Goal: Task Accomplishment & Management: Manage account settings

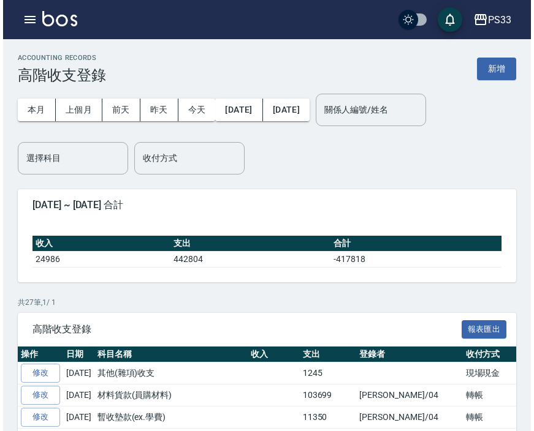
scroll to position [272, 0]
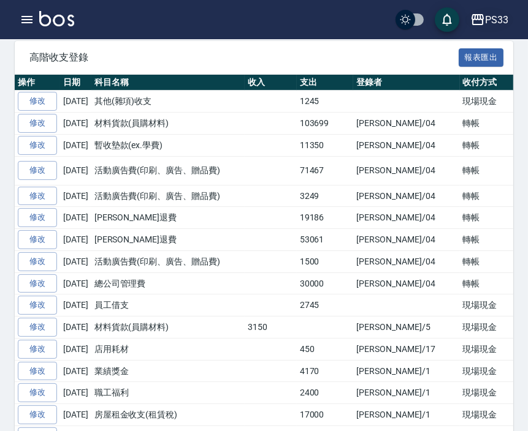
click at [511, 17] on button "PS33" at bounding box center [489, 19] width 48 height 25
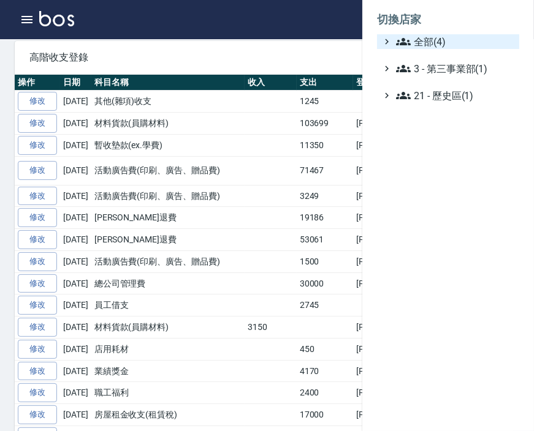
click at [415, 48] on span "全部(4)" at bounding box center [455, 41] width 118 height 15
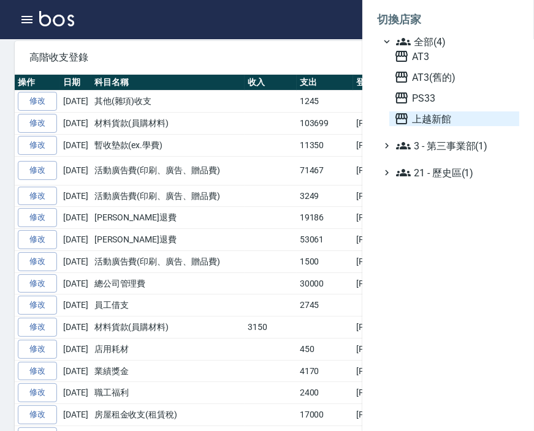
click at [424, 118] on span "上越新館" at bounding box center [454, 119] width 120 height 15
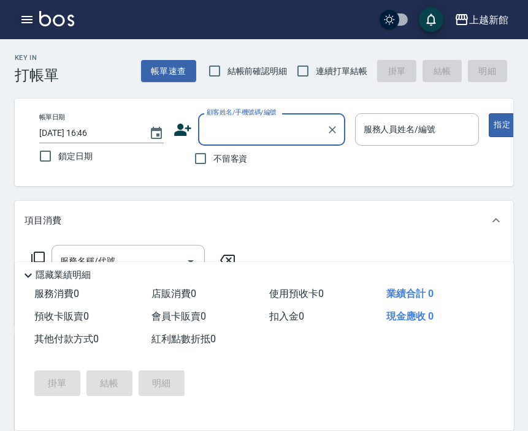
click at [23, 14] on icon "button" at bounding box center [27, 19] width 15 height 15
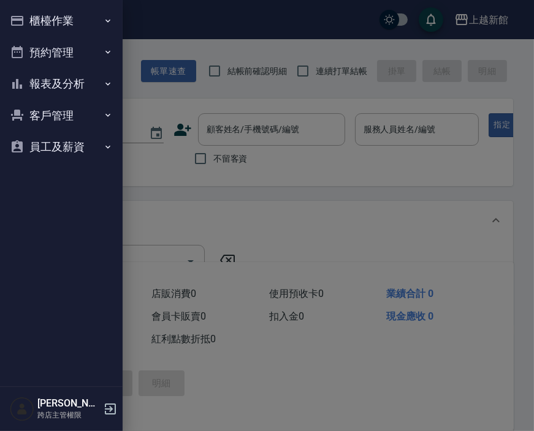
click at [69, 23] on button "櫃檯作業" at bounding box center [61, 21] width 113 height 32
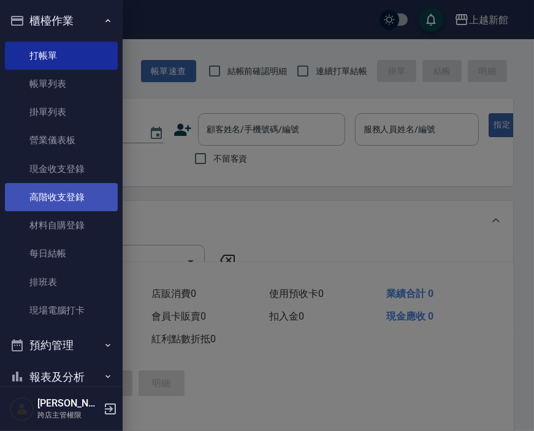
click at [53, 196] on link "高階收支登錄" at bounding box center [61, 197] width 113 height 28
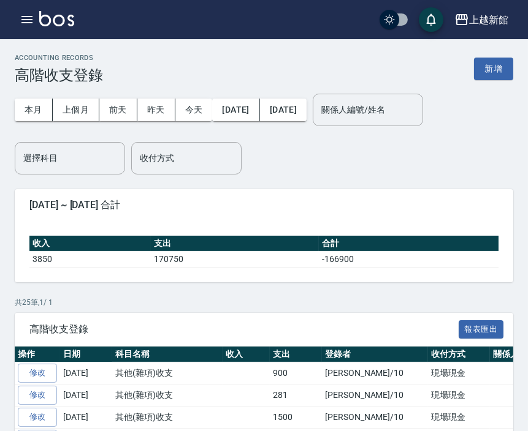
drag, startPoint x: 488, startPoint y: 69, endPoint x: 481, endPoint y: 66, distance: 7.7
click at [488, 68] on button "新增" at bounding box center [493, 69] width 39 height 23
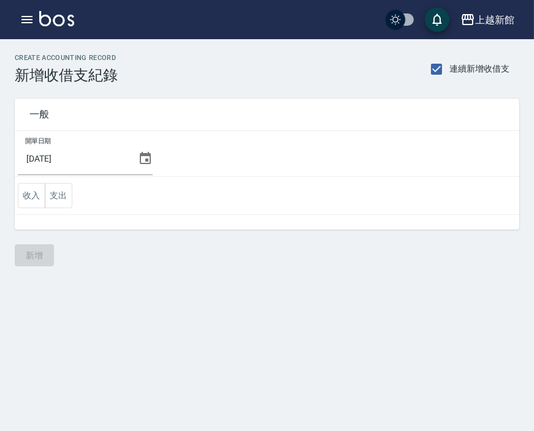
click at [150, 160] on icon at bounding box center [145, 158] width 11 height 12
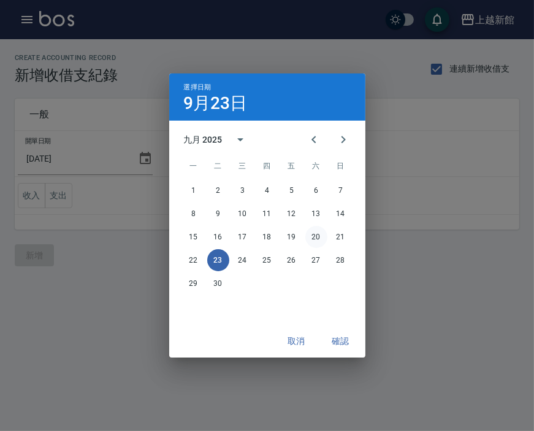
click at [315, 236] on button "20" at bounding box center [316, 237] width 22 height 22
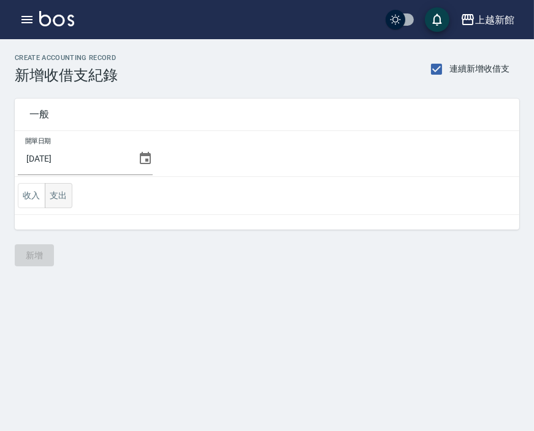
click at [51, 197] on button "支出" at bounding box center [59, 195] width 28 height 25
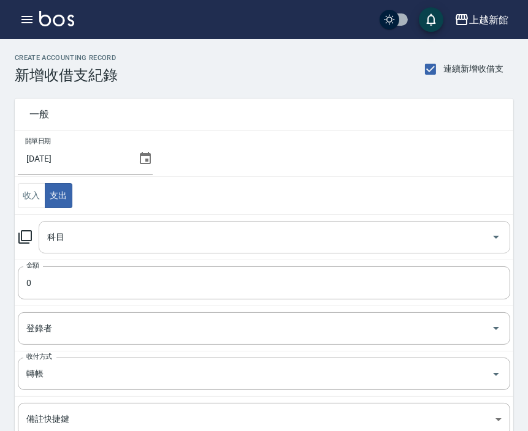
click at [69, 225] on div "科目" at bounding box center [274, 237] width 471 height 32
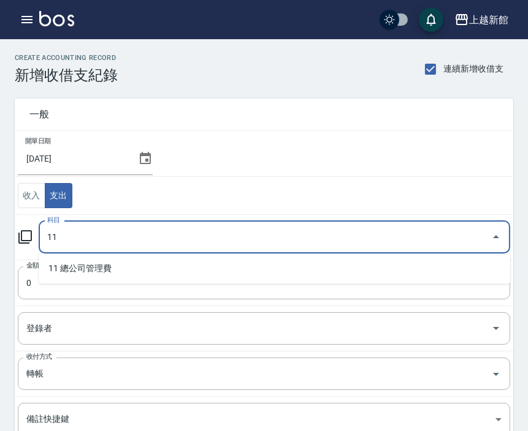
type input "11"
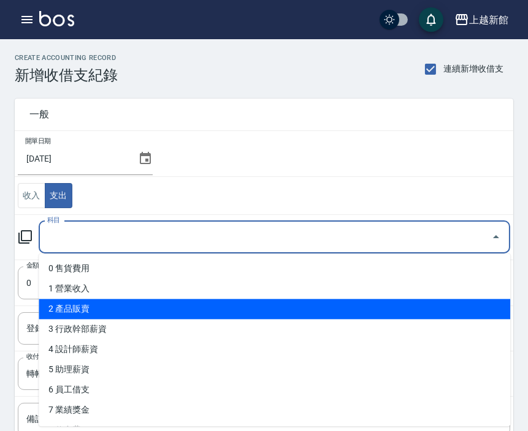
drag, startPoint x: 69, startPoint y: 227, endPoint x: 108, endPoint y: 309, distance: 91.0
click at [108, 309] on body "上越新館 登出 櫃檯作業 打帳單 帳單列表 掛單列表 營業儀表板 現金收支登錄 高階收支登錄 材料自購登錄 每日結帳 排班表 現場電腦打卡 預約管理 預約管理…" at bounding box center [264, 292] width 528 height 585
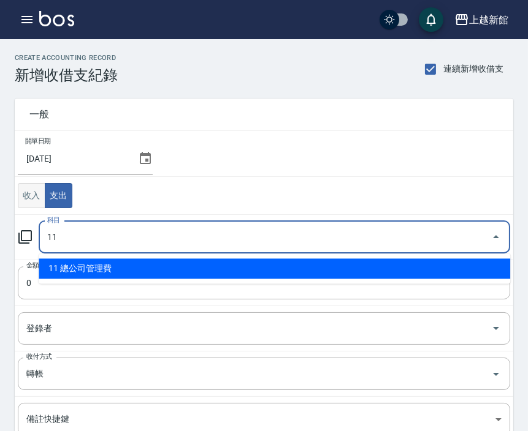
type input "11 總公司管理費"
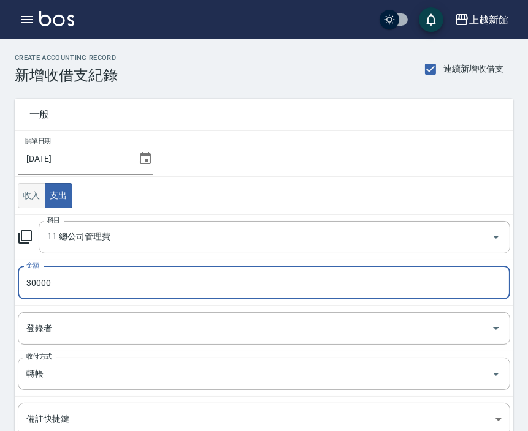
type input "30000"
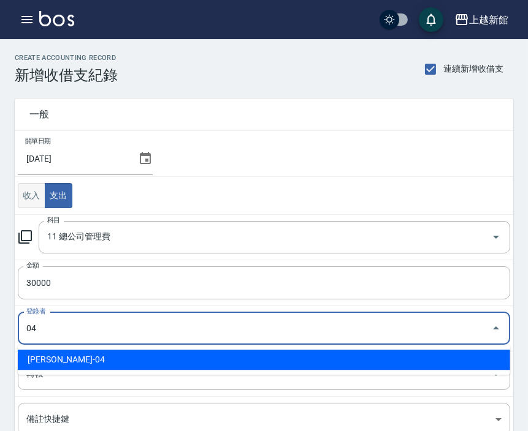
type input "王惠麗-04"
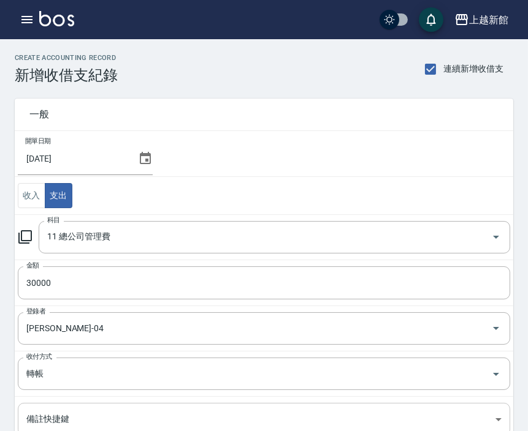
click at [72, 417] on body "上越新館 登出 櫃檯作業 打帳單 帳單列表 掛單列表 營業儀表板 現金收支登錄 高階收支登錄 材料自購登錄 每日結帳 排班表 現場電腦打卡 預約管理 預約管理…" at bounding box center [264, 292] width 528 height 585
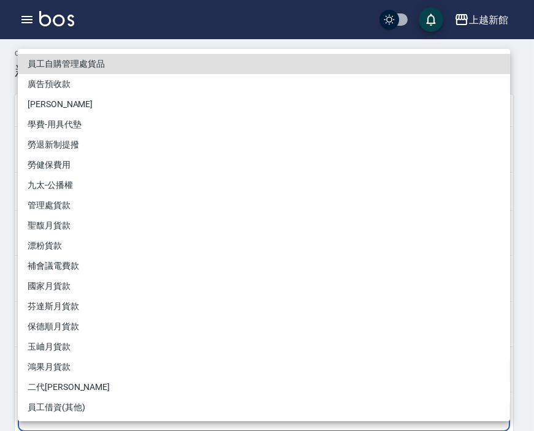
click at [2, 90] on div at bounding box center [267, 215] width 534 height 431
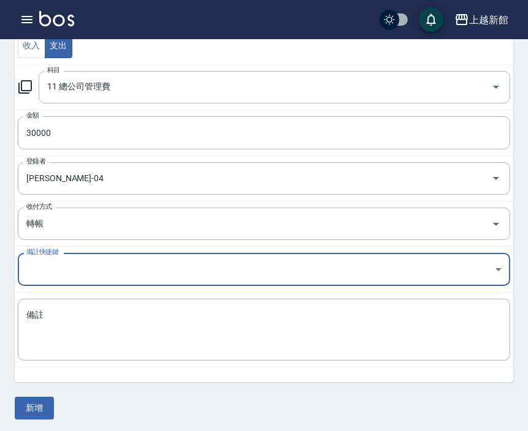
scroll to position [153, 0]
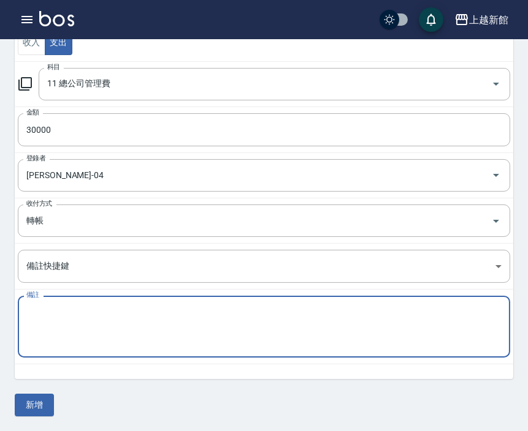
paste textarea "管理費 114/9月份"
type textarea "管理費 114/9月份"
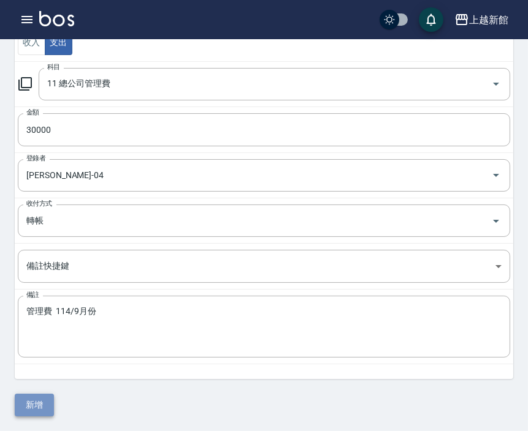
click at [36, 407] on button "新增" at bounding box center [34, 405] width 39 height 23
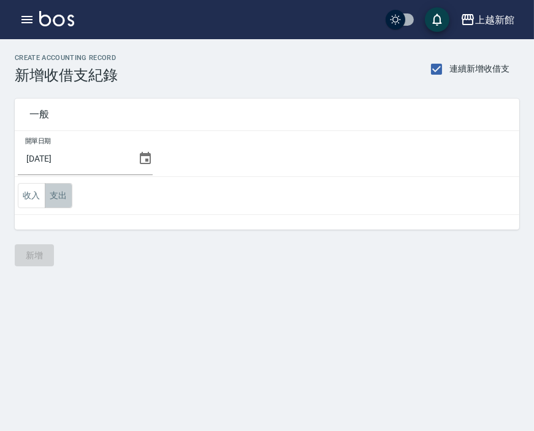
click at [56, 193] on button "支出" at bounding box center [59, 195] width 28 height 25
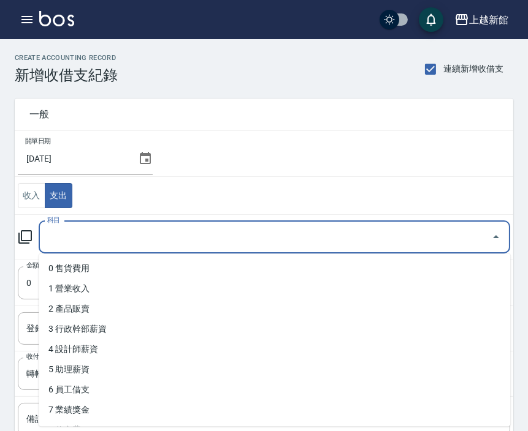
click at [66, 238] on input "科目" at bounding box center [265, 237] width 442 height 21
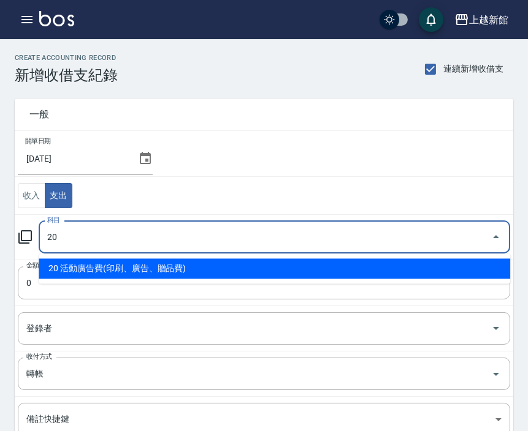
type input "20 活動廣告費(印刷、廣告、贈品費)"
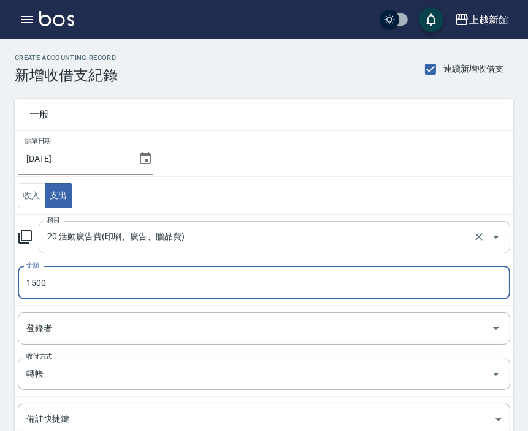
type input "1500"
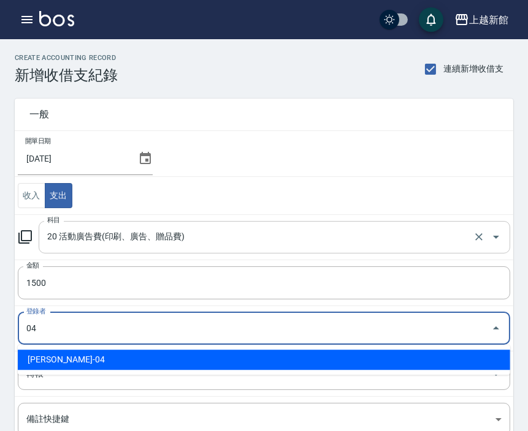
type input "[PERSON_NAME]-04"
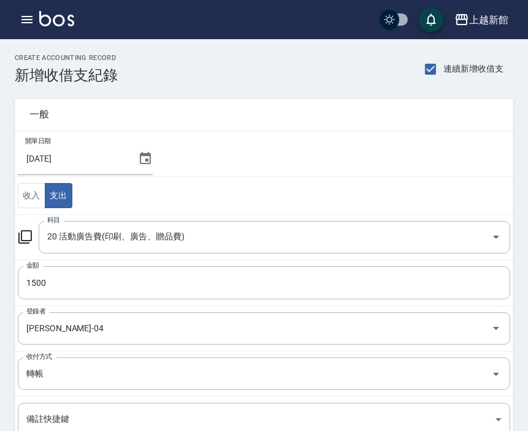
click at [236, 149] on td "開單日期 [DATE]" at bounding box center [264, 154] width 498 height 46
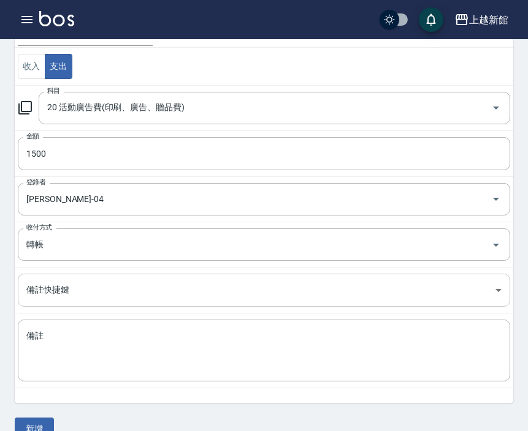
scroll to position [153, 0]
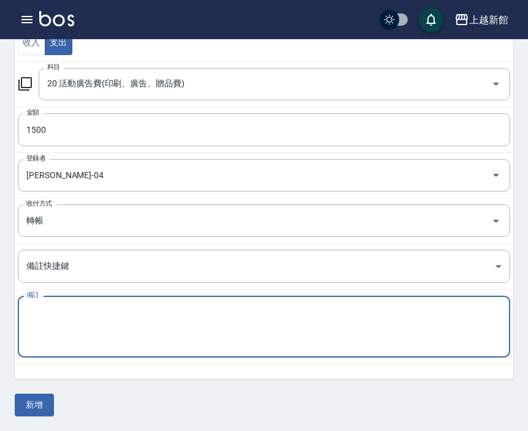
paste textarea "廣告預收款 114/9月份"
type textarea "廣告預收款 114/9月份"
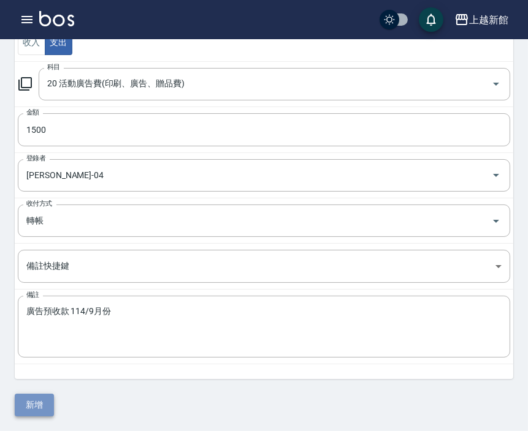
click at [33, 412] on button "新增" at bounding box center [34, 405] width 39 height 23
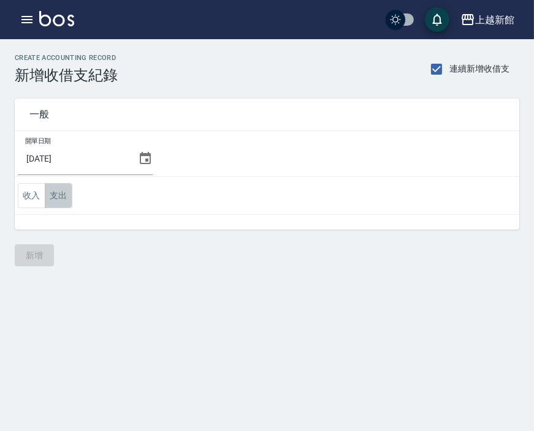
click at [55, 197] on button "支出" at bounding box center [59, 195] width 28 height 25
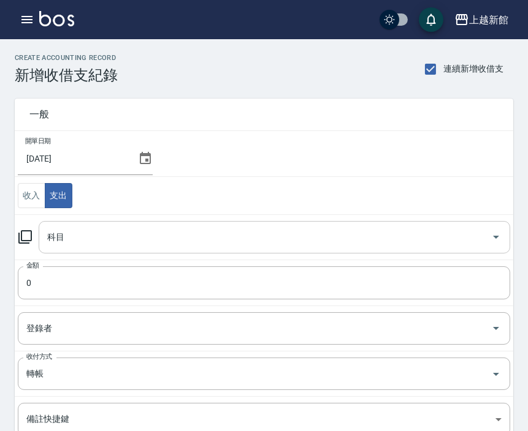
click at [94, 244] on input "科目" at bounding box center [265, 237] width 442 height 21
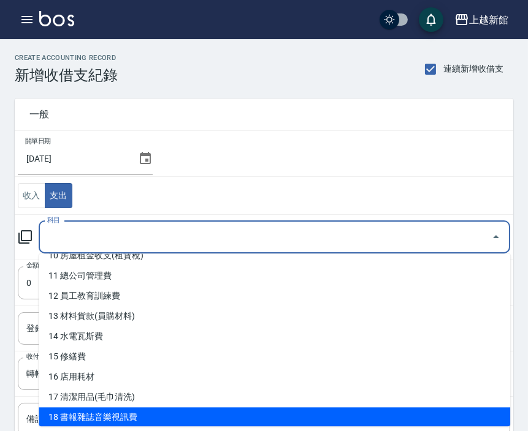
scroll to position [235, 0]
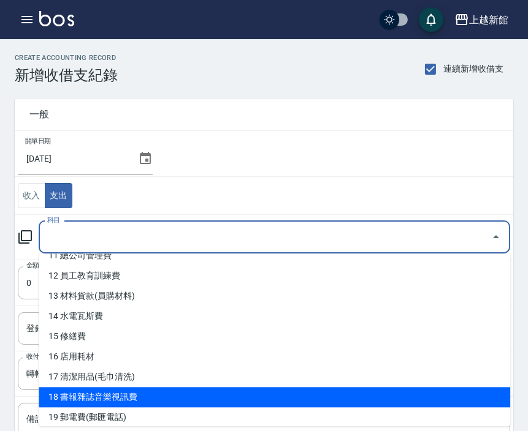
type input "18 書報雜誌音樂視訊費"
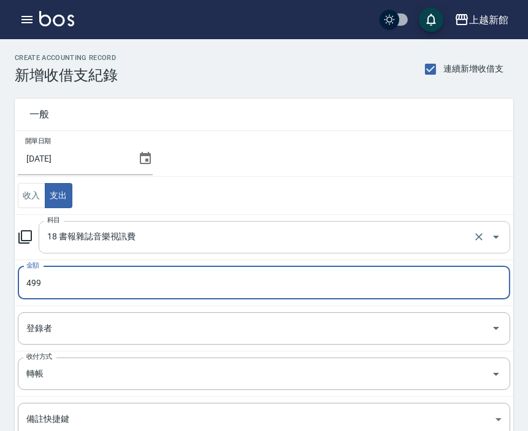
type input "500"
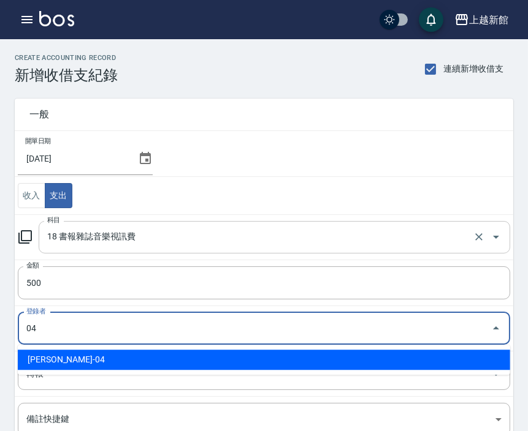
type input "王惠麗-04"
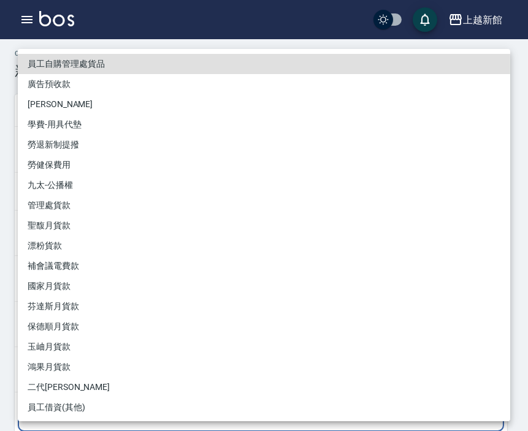
scroll to position [153, 0]
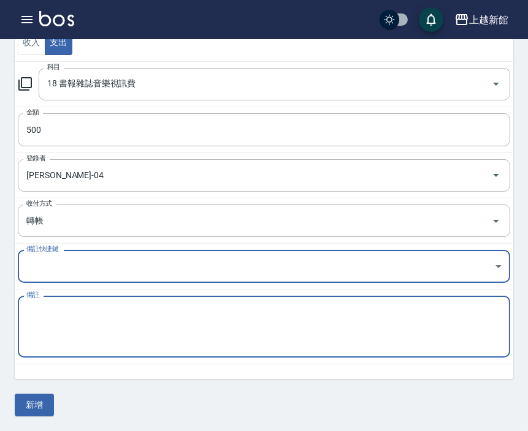
paste textarea "九太科技 音樂114/4~115/3"
type textarea "九太科技 音樂114/4~115/3"
click at [34, 403] on button "新增" at bounding box center [34, 405] width 39 height 23
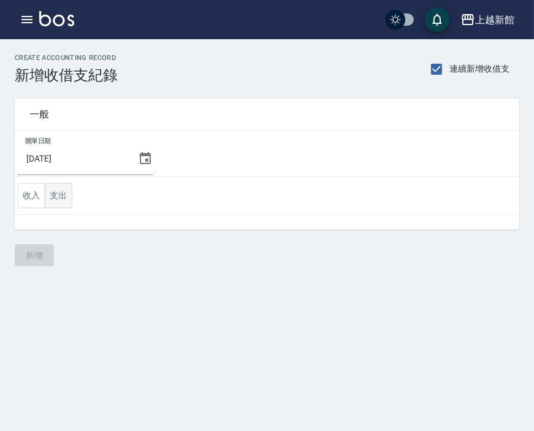
click at [56, 192] on button "支出" at bounding box center [59, 195] width 28 height 25
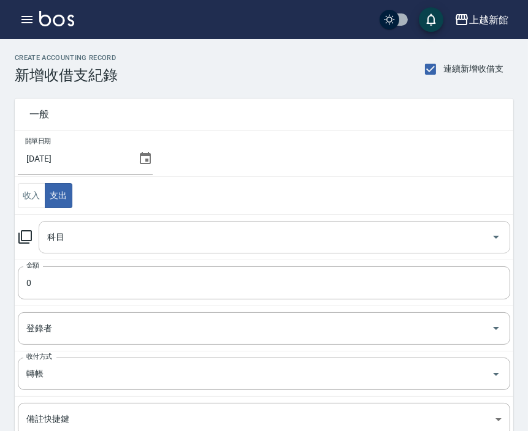
click at [67, 230] on input "科目" at bounding box center [265, 237] width 442 height 21
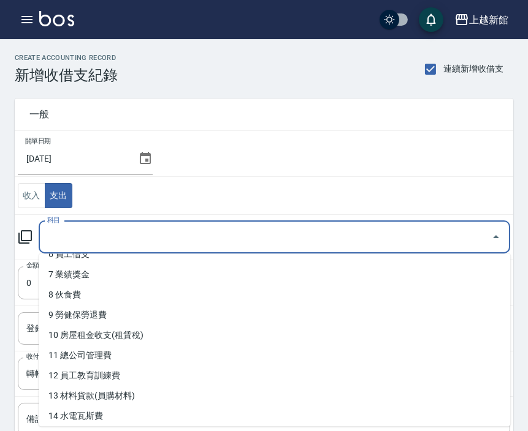
scroll to position [136, 0]
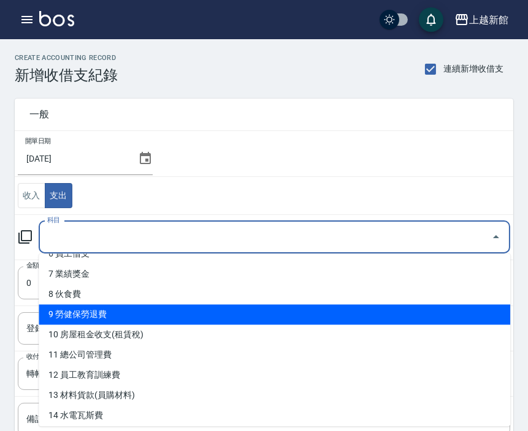
click at [86, 316] on li "9 勞健保勞退費" at bounding box center [274, 315] width 471 height 20
type input "9 勞健保勞退費"
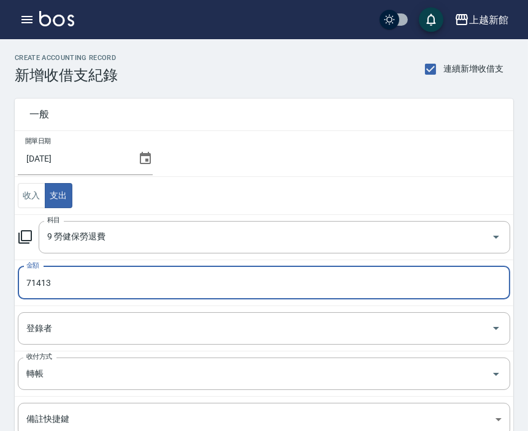
type input "71413"
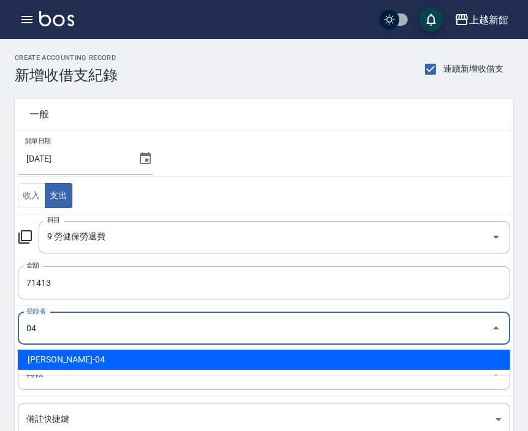
type input "[PERSON_NAME]-04"
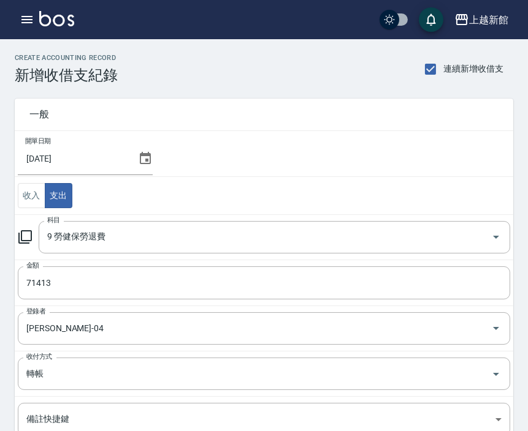
click at [227, 154] on td "開單日期 [DATE]" at bounding box center [264, 154] width 498 height 46
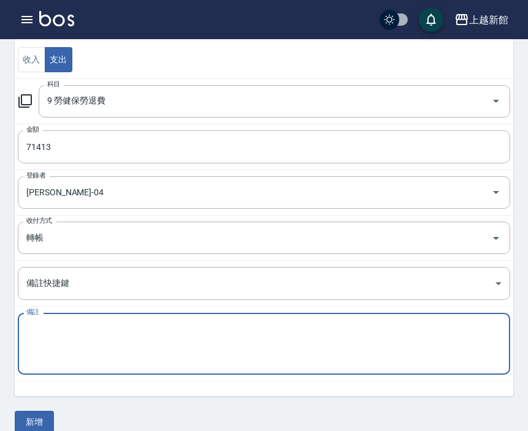
paste textarea "114年8月勞、健保費用"
type textarea "114年8月勞、健保費用"
click at [40, 428] on button "新增" at bounding box center [34, 422] width 39 height 23
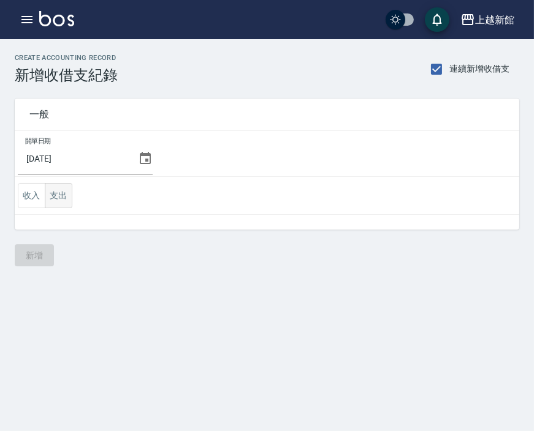
click at [68, 203] on button "支出" at bounding box center [59, 195] width 28 height 25
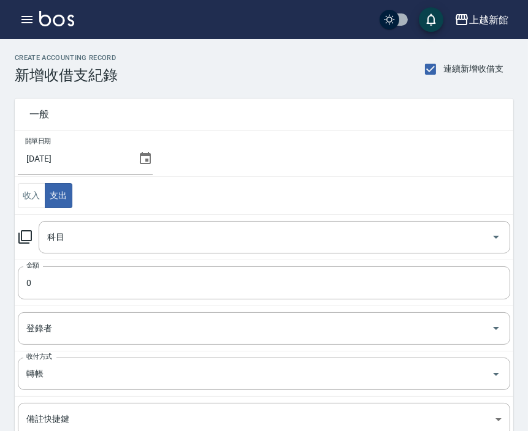
click at [26, 241] on icon at bounding box center [24, 236] width 13 height 13
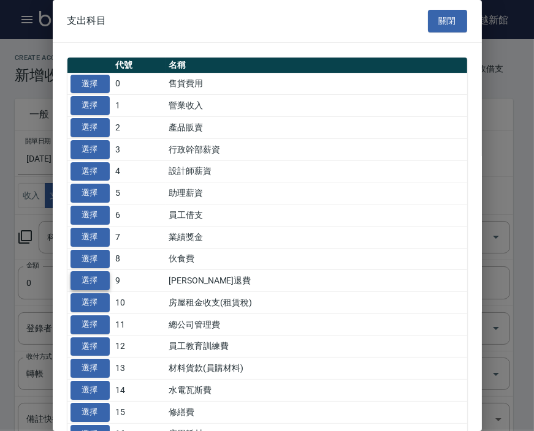
click at [102, 279] on button "選擇" at bounding box center [89, 280] width 39 height 19
type input "9 勞健保勞退費"
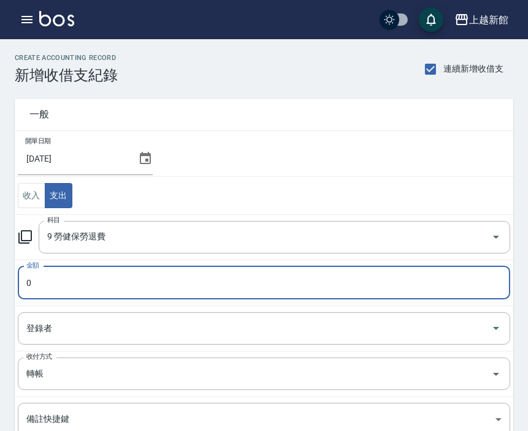
click at [40, 278] on input "0" at bounding box center [264, 283] width 492 height 33
type input "30545"
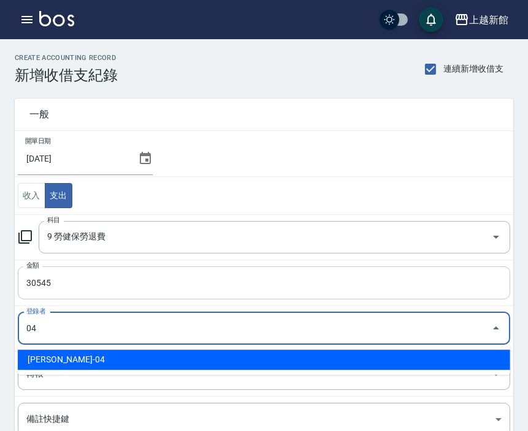
type input "王惠麗-04"
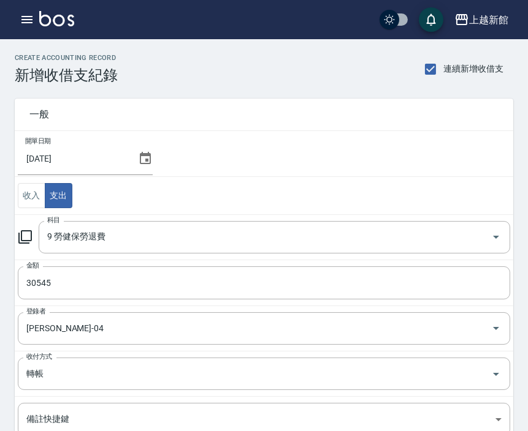
click at [244, 172] on td "開單日期 2025/09/20" at bounding box center [264, 154] width 498 height 46
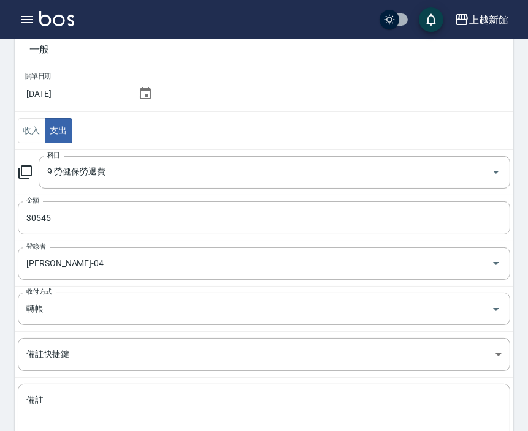
scroll to position [153, 0]
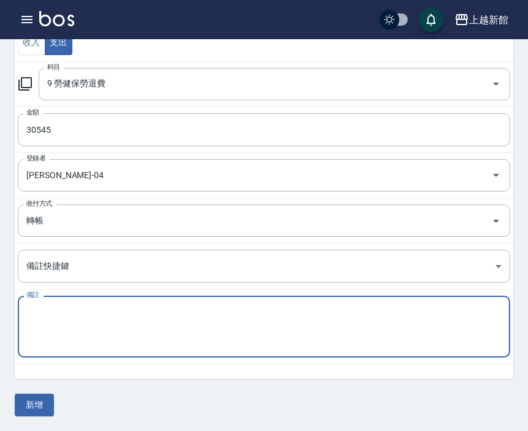
paste textarea "114年8月勞工退休金新制提繳費用"
type textarea "114年8月勞工退休金新制提繳費用"
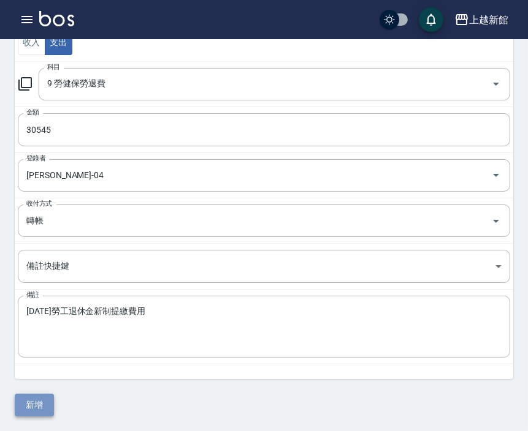
click at [29, 399] on button "新增" at bounding box center [34, 405] width 39 height 23
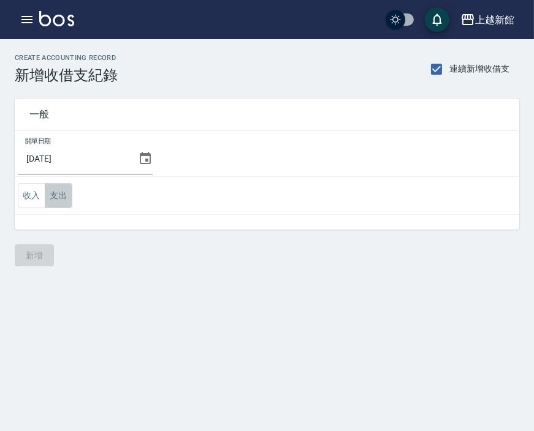
click at [62, 197] on button "支出" at bounding box center [59, 195] width 28 height 25
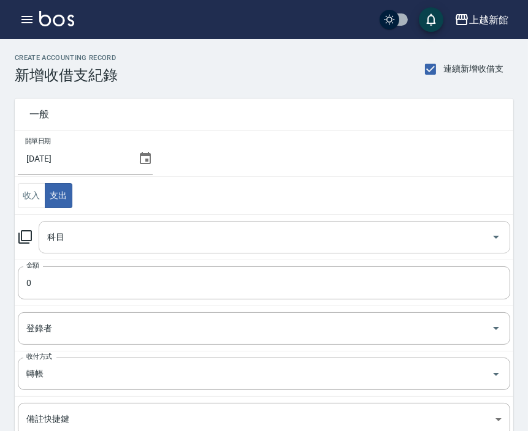
click at [58, 239] on input "科目" at bounding box center [265, 237] width 442 height 21
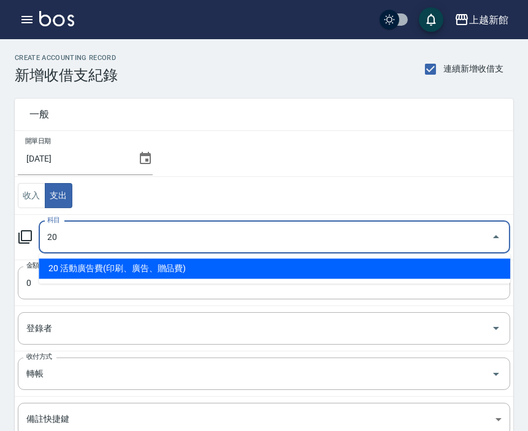
type input "20 活動廣告費(印刷、廣告、贈品費)"
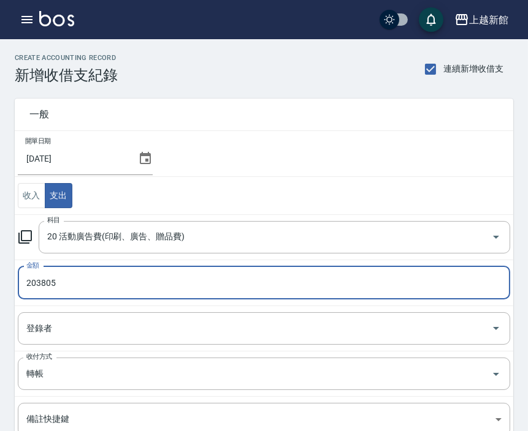
type input "203805"
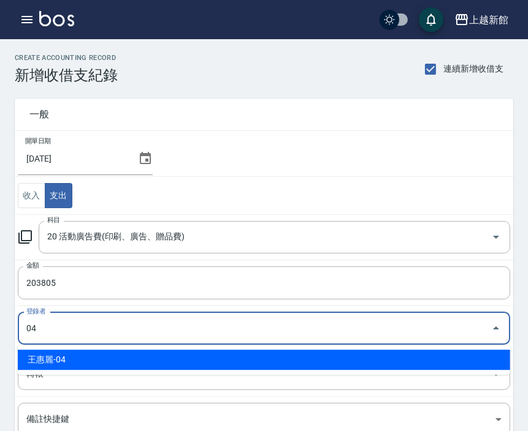
type input "王惠麗-04"
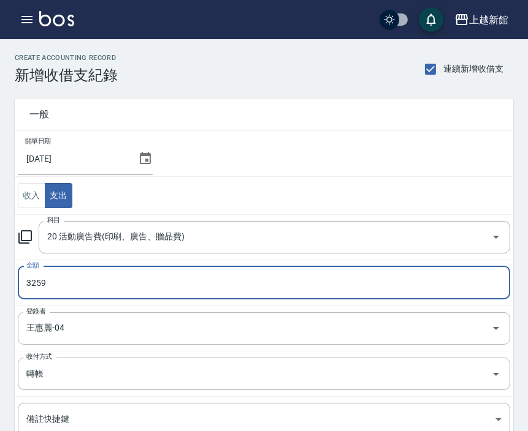
type input "3259"
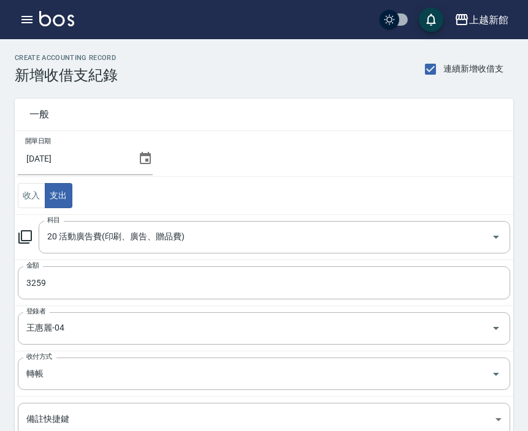
click at [287, 121] on div "一般" at bounding box center [264, 115] width 498 height 32
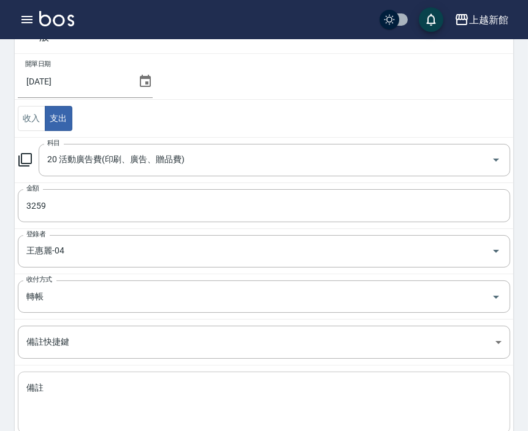
scroll to position [153, 0]
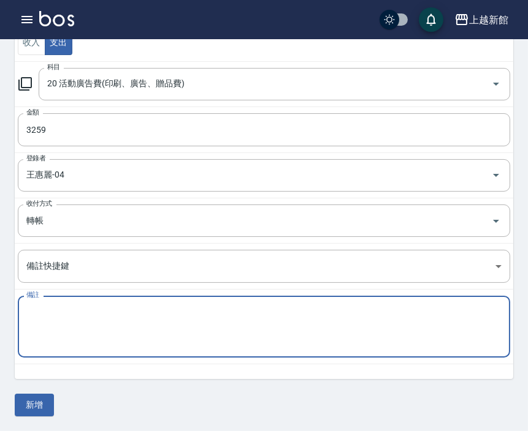
paste textarea "Google店家廣告8月"
type textarea "Google店家廣告8月"
click at [39, 406] on button "新增" at bounding box center [34, 405] width 39 height 23
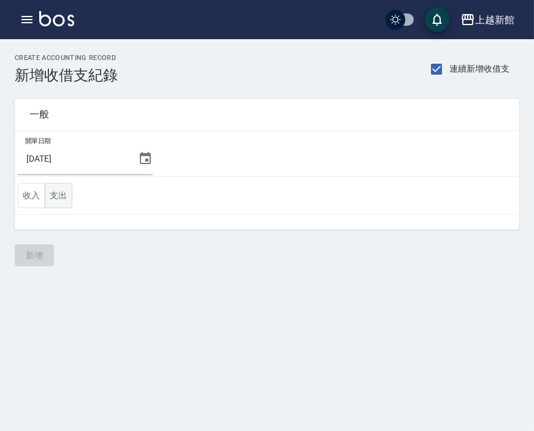
click at [59, 200] on button "支出" at bounding box center [59, 195] width 28 height 25
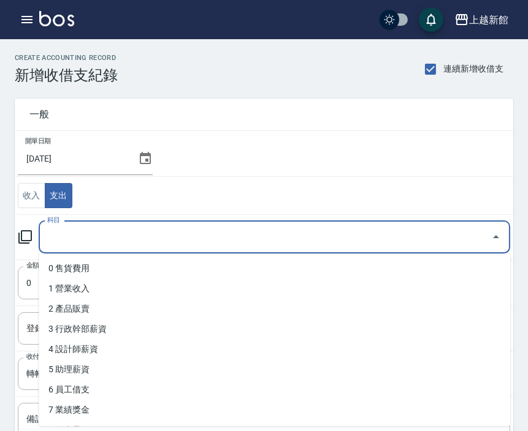
click at [66, 236] on input "科目" at bounding box center [265, 237] width 442 height 21
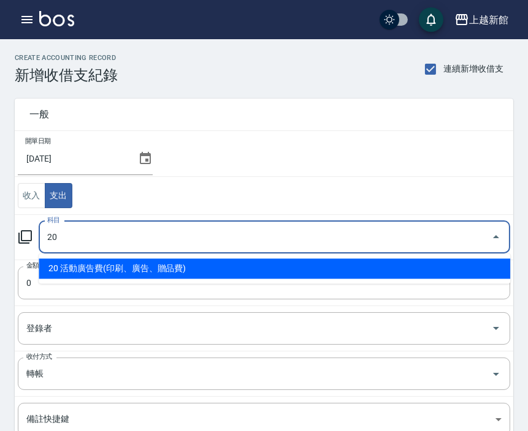
type input "20 活動廣告費(印刷、廣告、贈品費)"
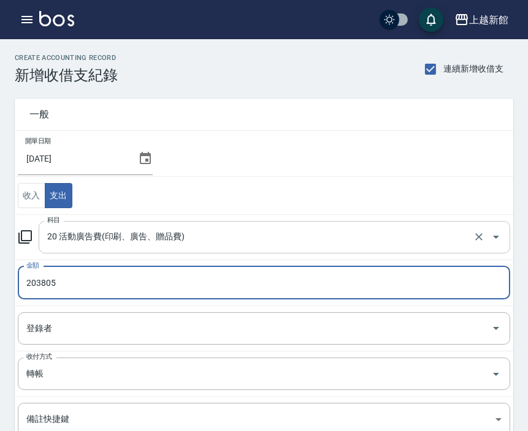
type input "203805"
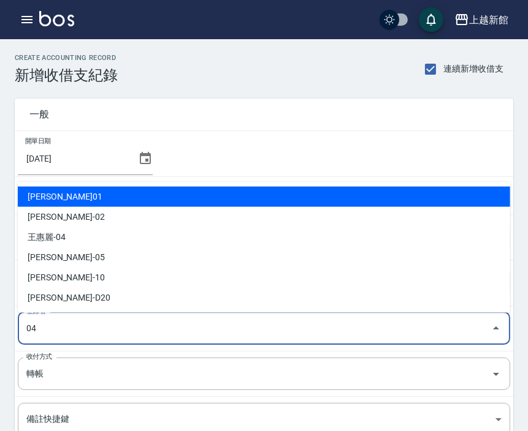
type input "王惠麗-04"
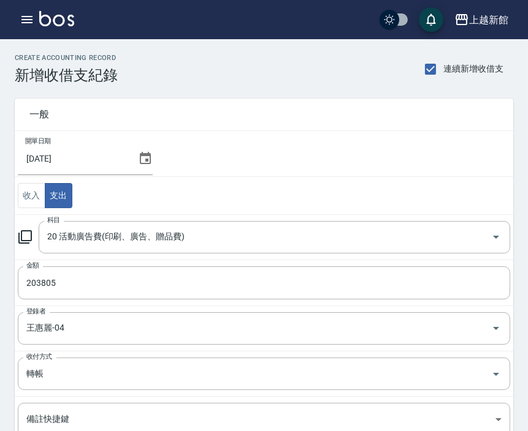
click at [291, 131] on td "開單日期 [DATE]" at bounding box center [264, 154] width 498 height 46
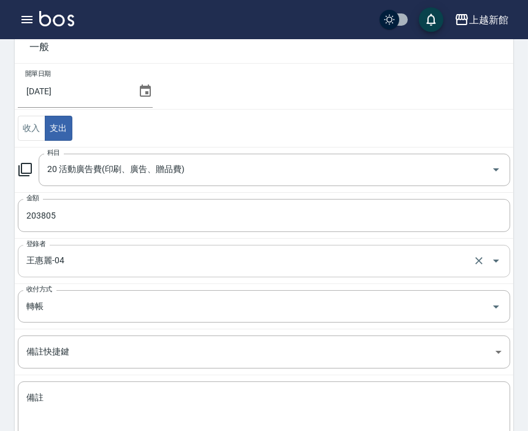
scroll to position [136, 0]
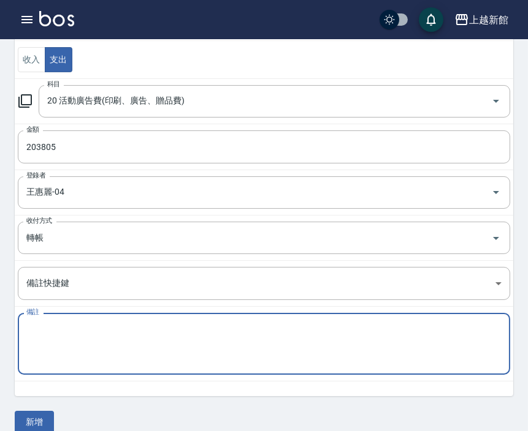
paste textarea "8月廣告代操 (含手續費) 店家10112,怡均/草莓21440,[PERSON_NAME]Lora12963, 龍蝦21033,K-sen19452, Ki…"
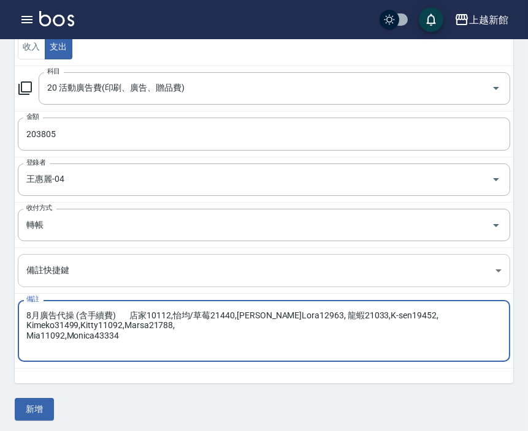
scroll to position [153, 0]
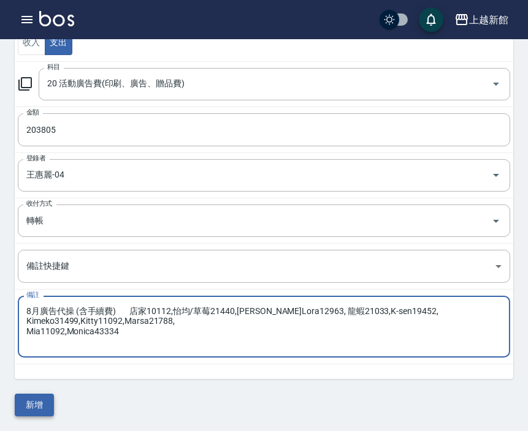
type textarea "8月廣告代操 (含手續費) 店家10112,怡均/草莓21440,[PERSON_NAME]Lora12963, 龍蝦21033,K-sen19452, Ki…"
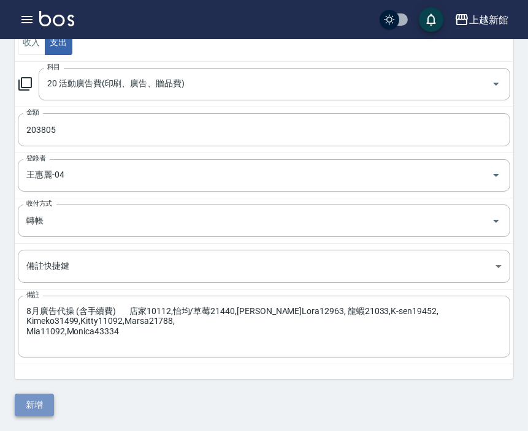
click at [31, 399] on button "新增" at bounding box center [34, 405] width 39 height 23
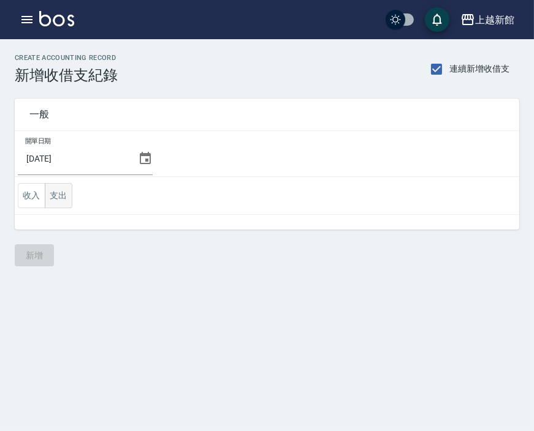
click at [57, 197] on button "支出" at bounding box center [59, 195] width 28 height 25
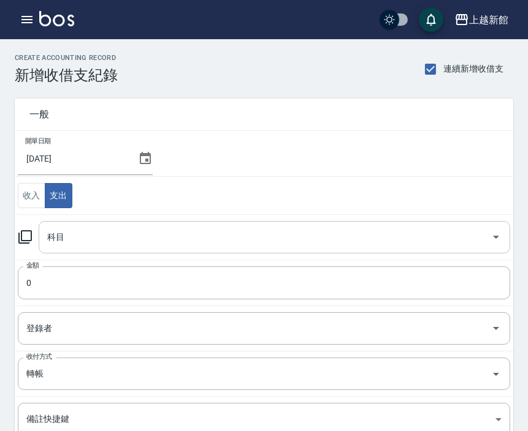
click at [66, 243] on input "科目" at bounding box center [265, 237] width 442 height 21
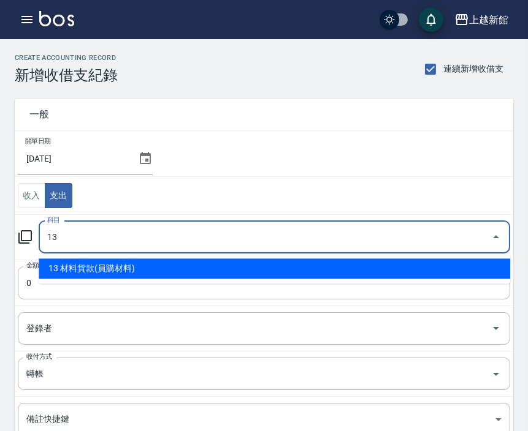
type input "13 材料貨款(員購材料)"
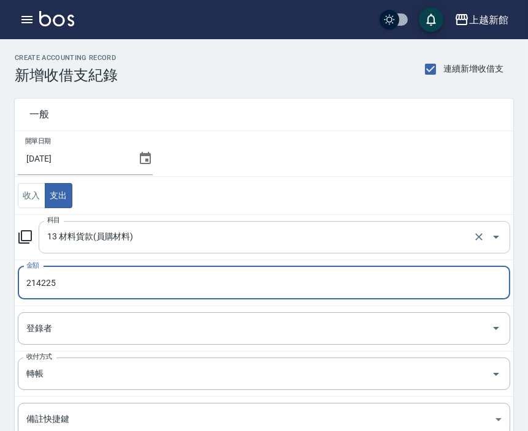
type input "214225"
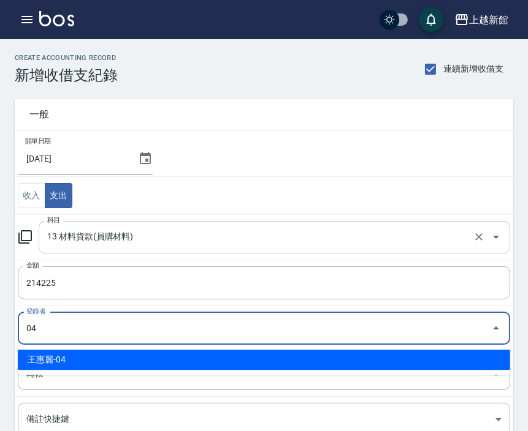
type input "王惠麗-04"
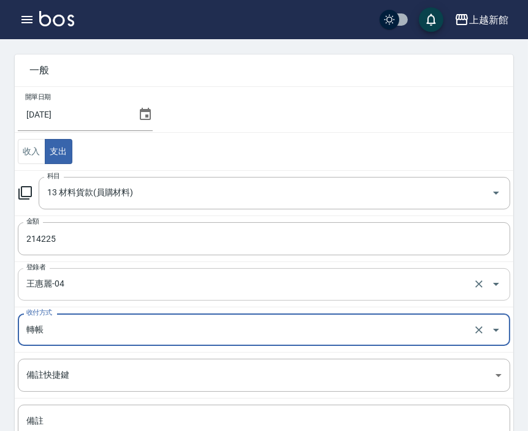
scroll to position [68, 0]
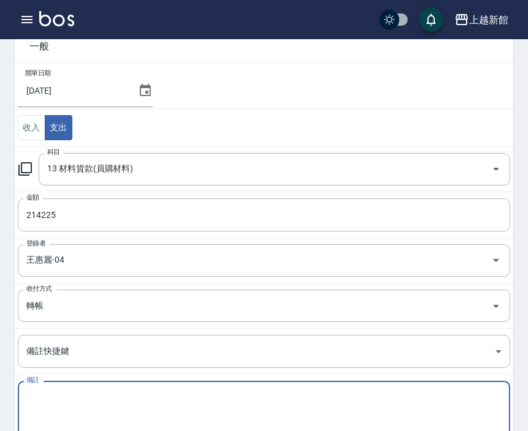
click at [77, 409] on textarea "備註" at bounding box center [263, 413] width 475 height 42
paste textarea "[DATE]8月份材料使用"
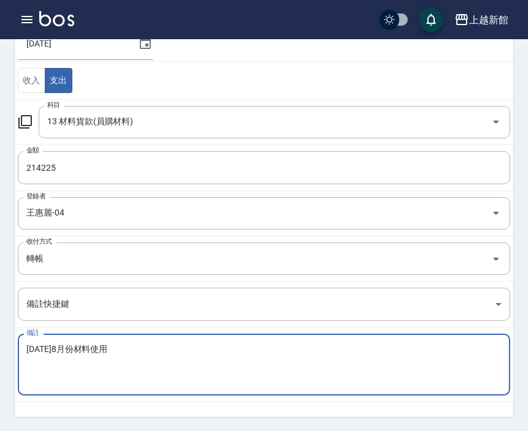
scroll to position [153, 0]
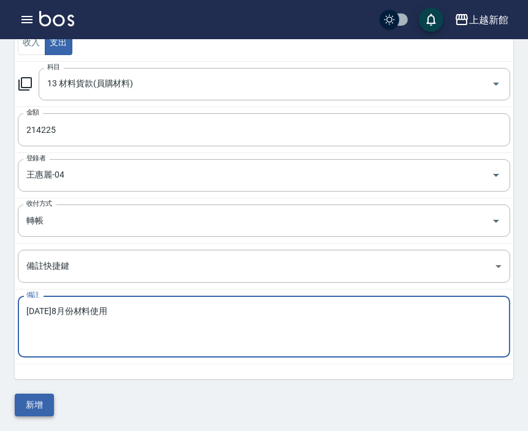
type textarea "[DATE]8月份材料使用"
click at [46, 399] on button "新增" at bounding box center [34, 405] width 39 height 23
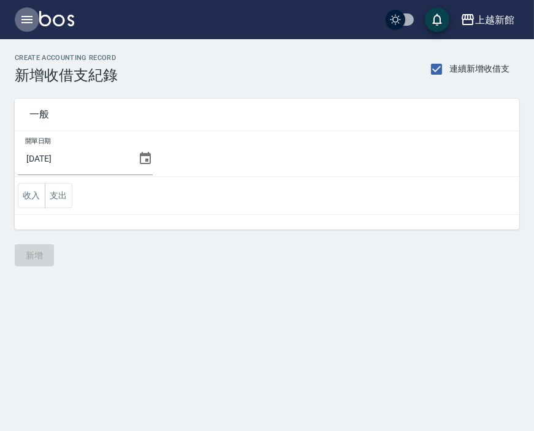
click at [31, 17] on icon "button" at bounding box center [26, 19] width 11 height 7
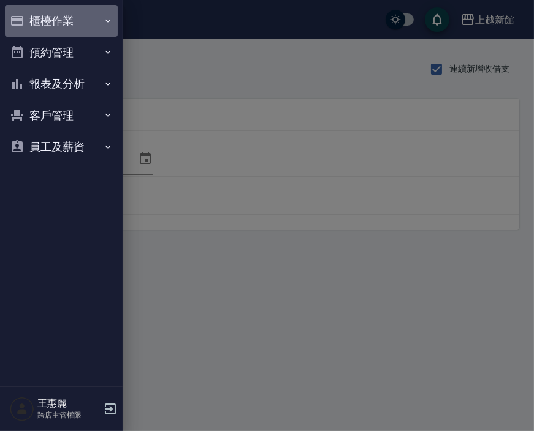
click at [59, 21] on button "櫃檯作業" at bounding box center [61, 21] width 113 height 32
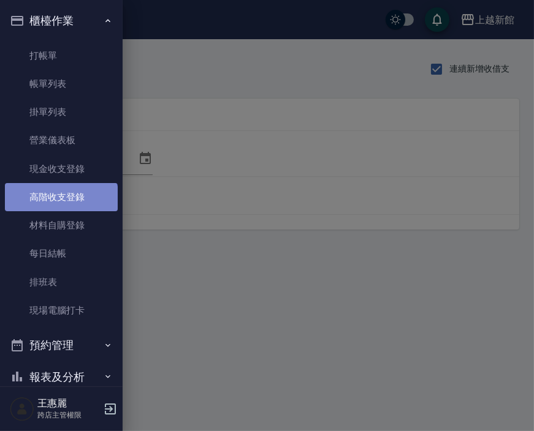
click at [60, 204] on link "高階收支登錄" at bounding box center [61, 197] width 113 height 28
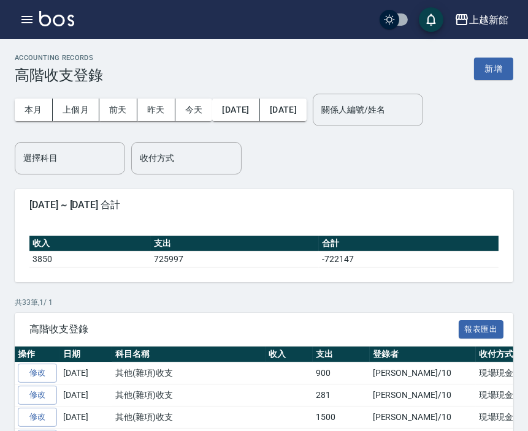
click at [296, 203] on span "[DATE] ~ [DATE] 合計" at bounding box center [263, 205] width 469 height 12
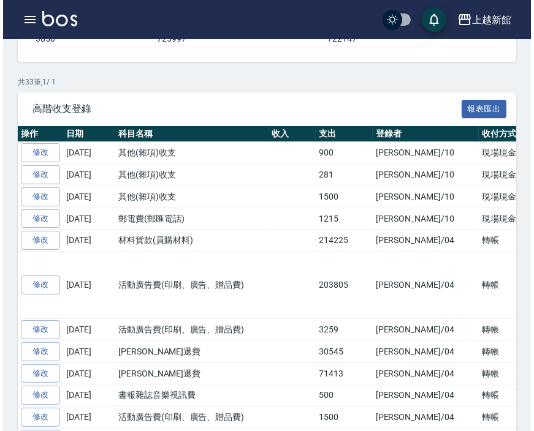
scroll to position [272, 0]
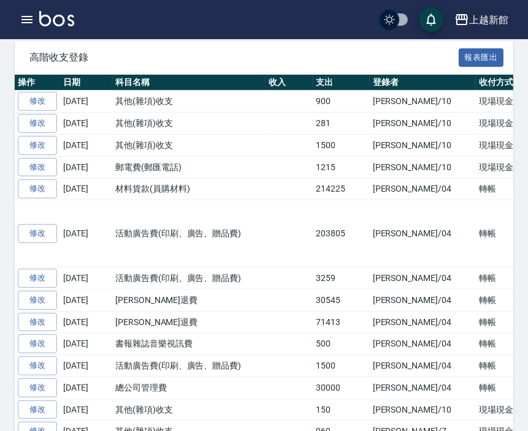
click at [467, 18] on icon "button" at bounding box center [461, 19] width 12 height 11
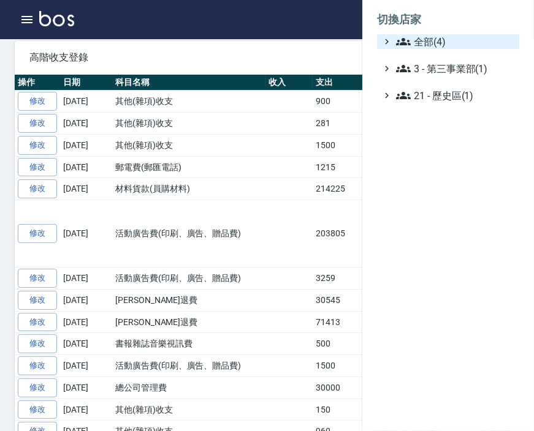
click at [407, 45] on icon at bounding box center [403, 41] width 15 height 15
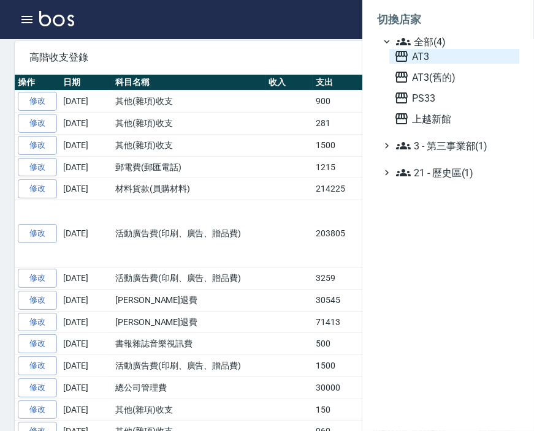
click at [408, 57] on icon at bounding box center [401, 56] width 15 height 15
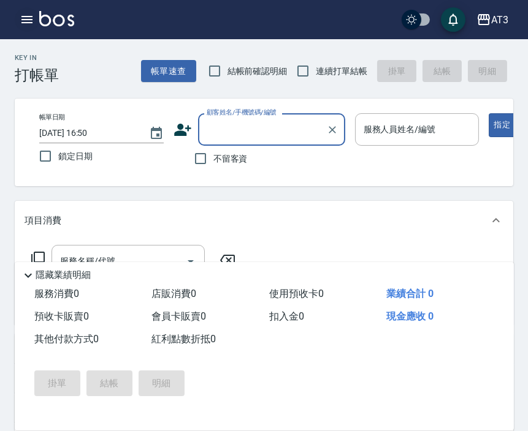
click at [20, 20] on icon "button" at bounding box center [27, 19] width 15 height 15
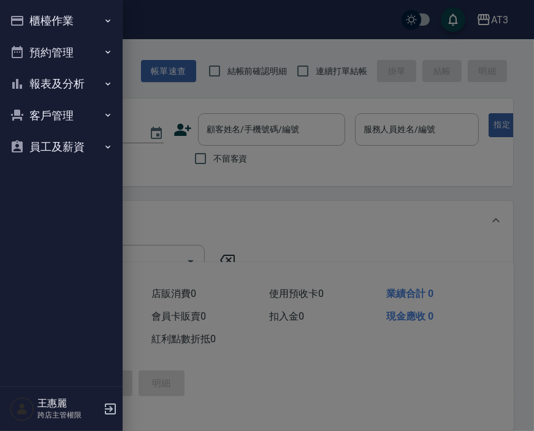
click at [50, 25] on button "櫃檯作業" at bounding box center [61, 21] width 113 height 32
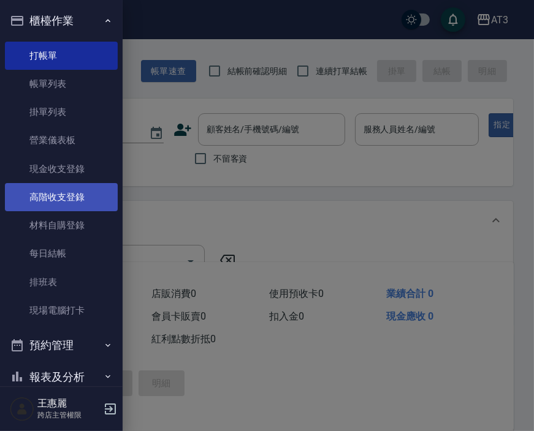
click at [54, 197] on link "高階收支登錄" at bounding box center [61, 197] width 113 height 28
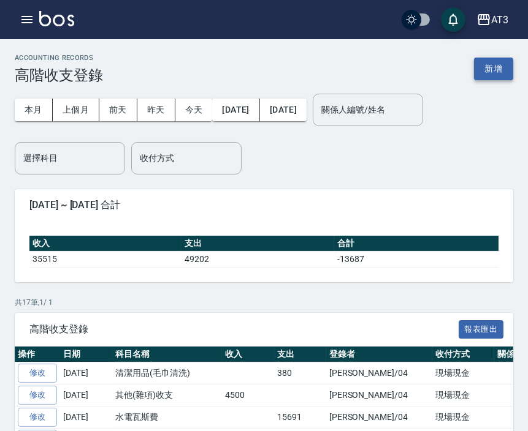
click at [497, 63] on button "新增" at bounding box center [493, 69] width 39 height 23
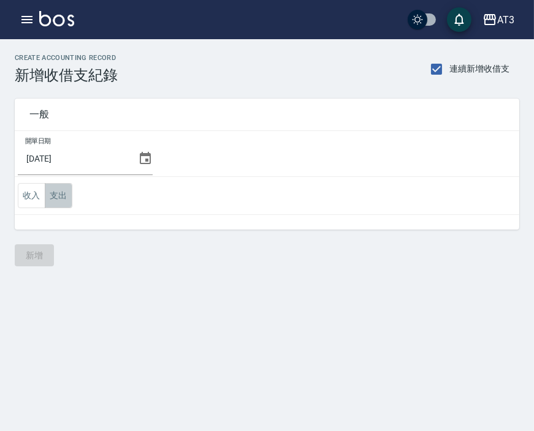
click at [59, 196] on button "支出" at bounding box center [59, 195] width 28 height 25
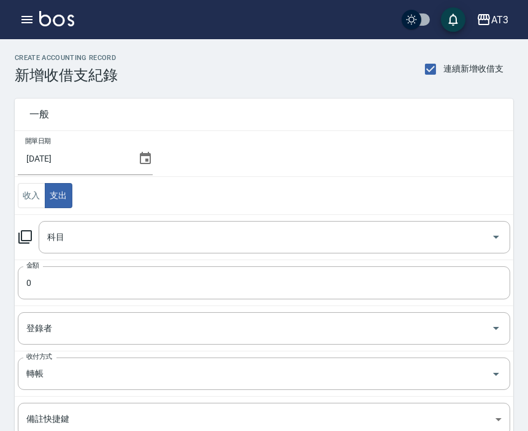
click at [147, 156] on icon at bounding box center [145, 158] width 15 height 15
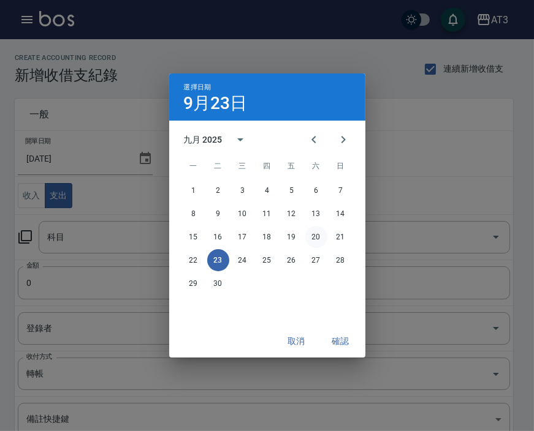
click at [314, 241] on button "20" at bounding box center [316, 237] width 22 height 22
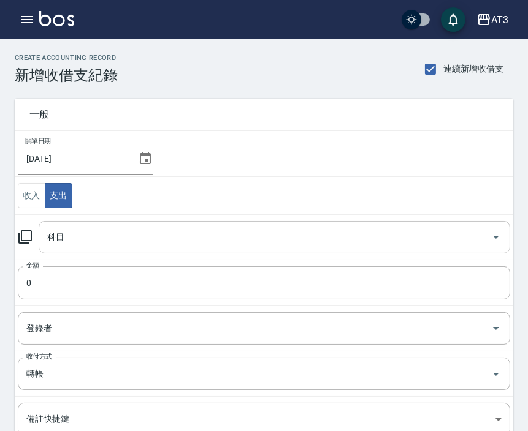
click at [64, 239] on input "科目" at bounding box center [265, 237] width 442 height 21
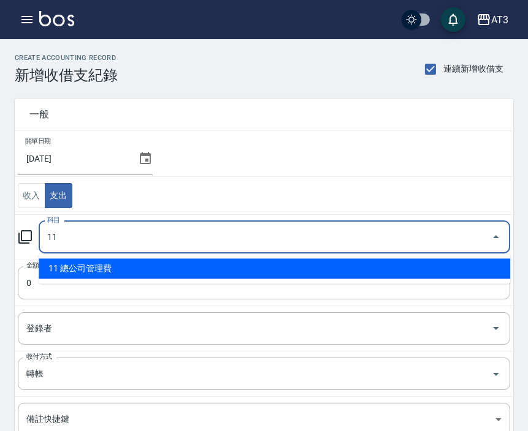
type input "11 總公司管理費"
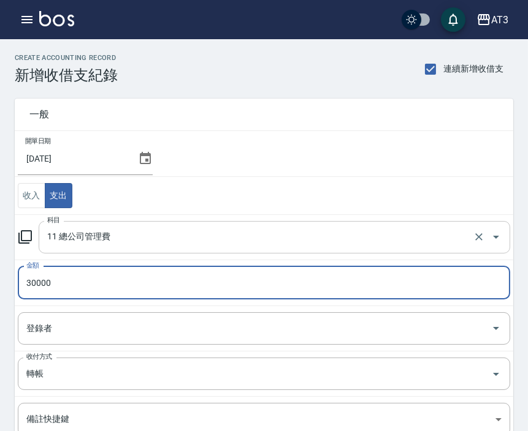
type input "30000"
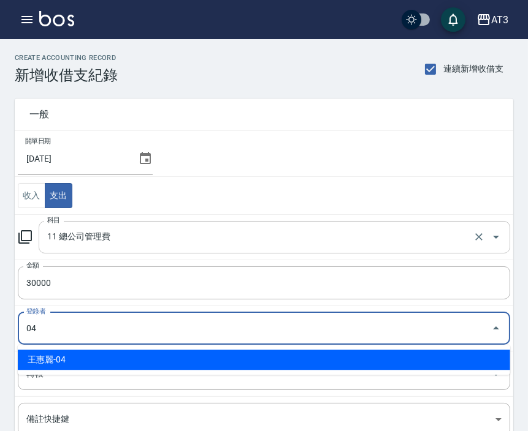
type input "王惠麗-04"
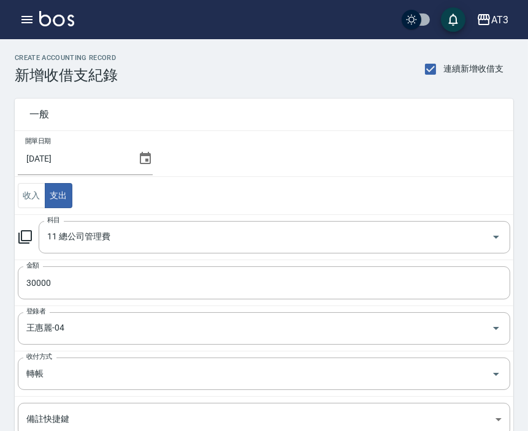
click at [244, 138] on td "開單日期 [DATE]" at bounding box center [264, 154] width 498 height 46
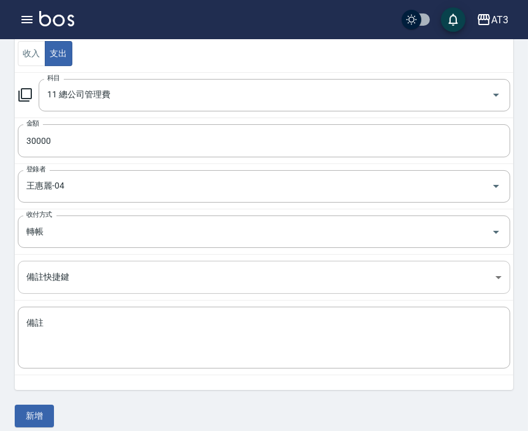
scroll to position [153, 0]
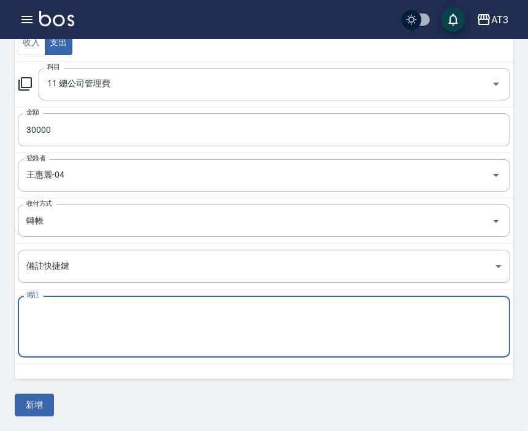
paste textarea "管理費 114/9月份"
type textarea "管理費 114/9月份"
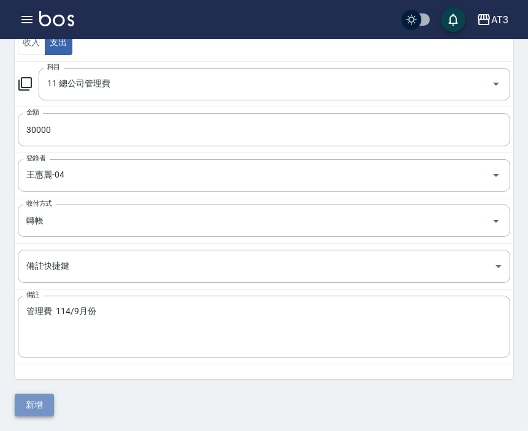
click at [35, 403] on button "新增" at bounding box center [34, 405] width 39 height 23
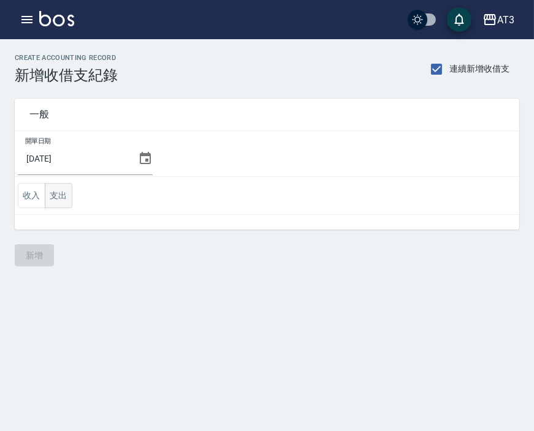
click at [59, 190] on button "支出" at bounding box center [59, 195] width 28 height 25
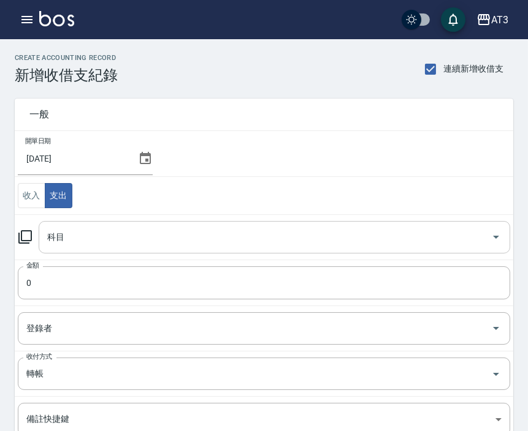
click at [75, 240] on input "科目" at bounding box center [265, 237] width 442 height 21
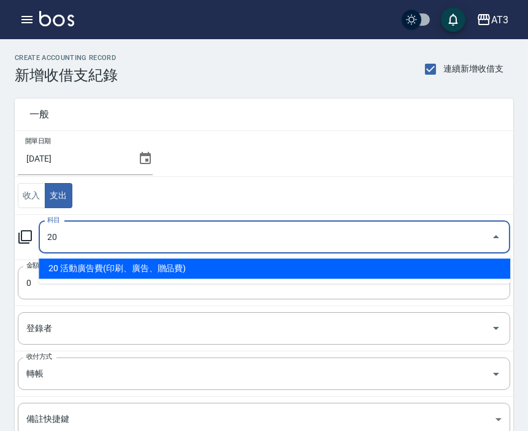
type input "20 活動廣告費(印刷、廣告、贈品費)"
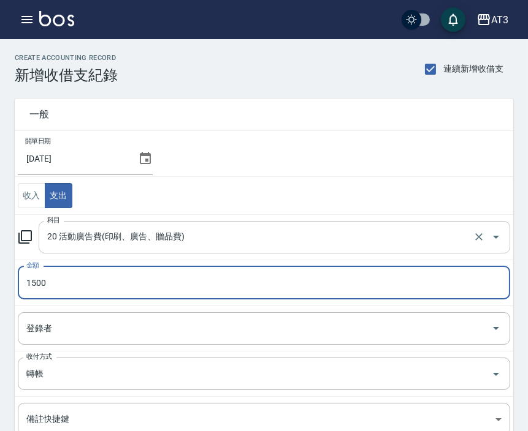
type input "1500"
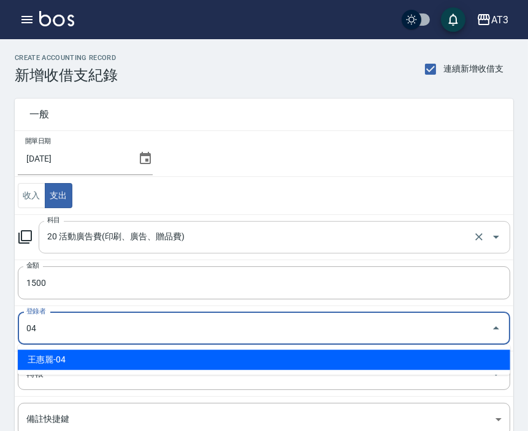
type input "王惠麗-04"
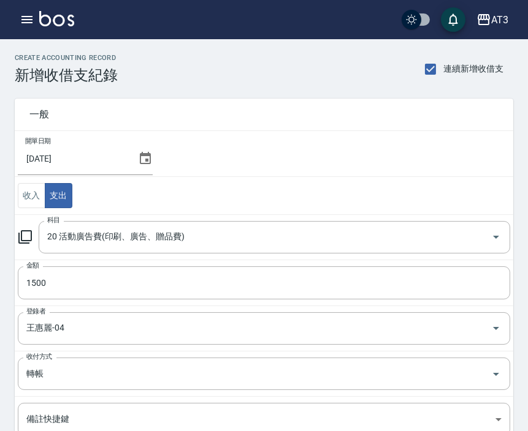
click at [248, 186] on td "收入 支出" at bounding box center [264, 196] width 498 height 38
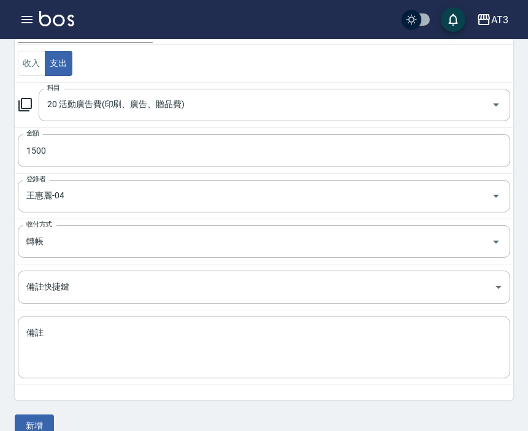
scroll to position [153, 0]
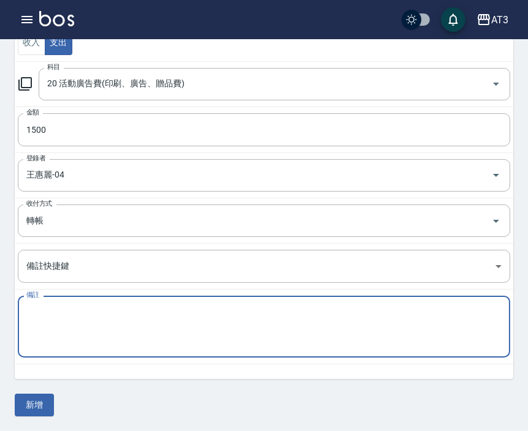
paste textarea "廣告預收款 114/9月份"
type textarea "廣告預收款 114/9月份"
click at [41, 403] on button "新增" at bounding box center [34, 405] width 39 height 23
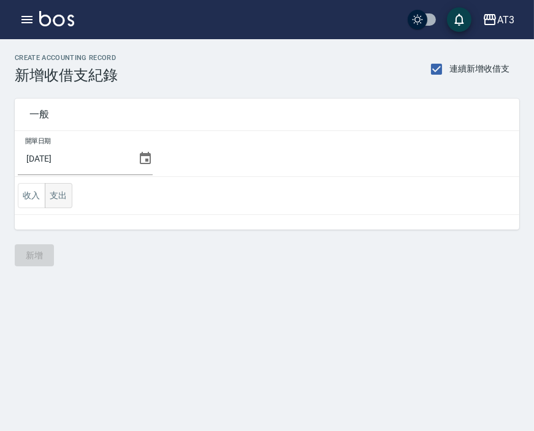
click at [58, 191] on button "支出" at bounding box center [59, 195] width 28 height 25
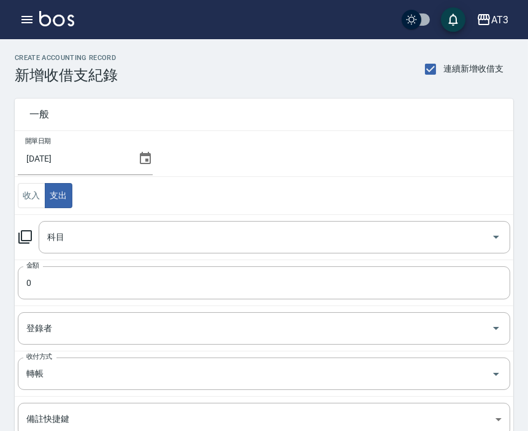
click at [23, 235] on icon at bounding box center [25, 237] width 15 height 15
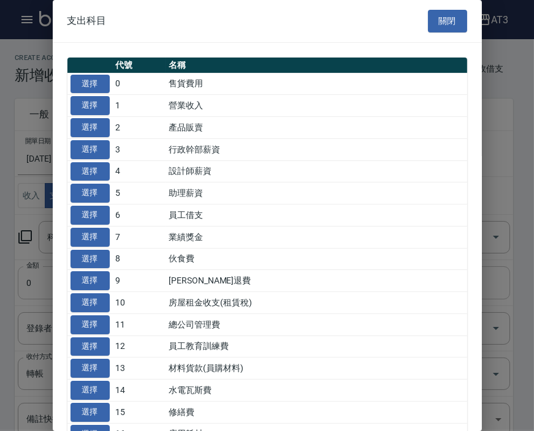
click at [99, 285] on button "選擇" at bounding box center [89, 280] width 39 height 19
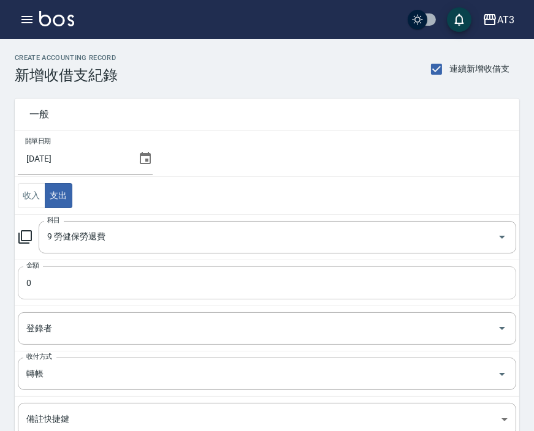
type input "9 勞健保勞退費"
click at [64, 285] on input "0" at bounding box center [264, 283] width 492 height 33
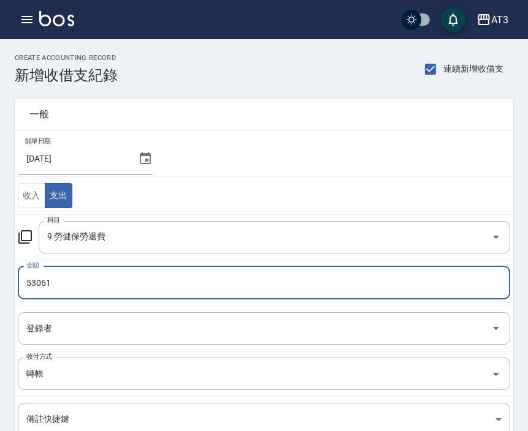
type input "53061"
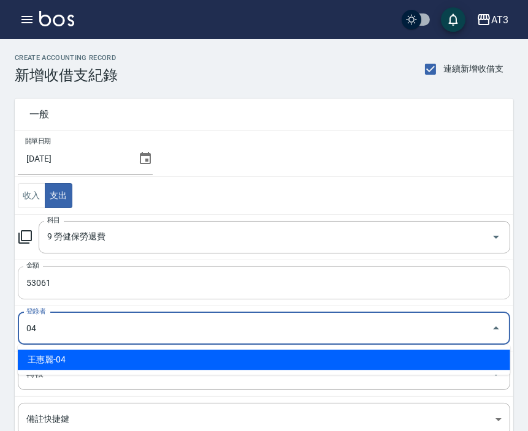
type input "王惠麗-04"
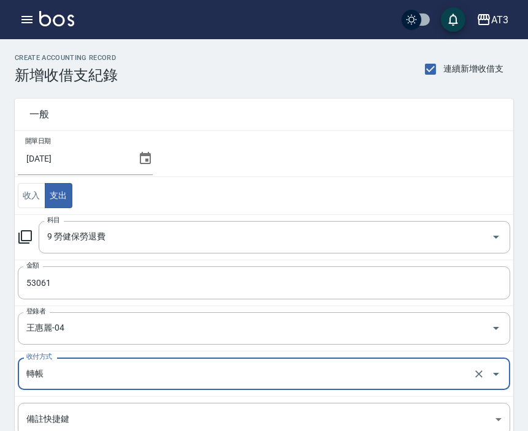
click at [216, 145] on td "開單日期 [DATE]" at bounding box center [264, 154] width 498 height 46
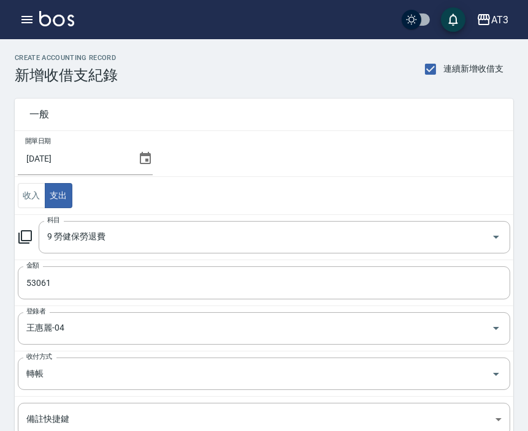
scroll to position [68, 0]
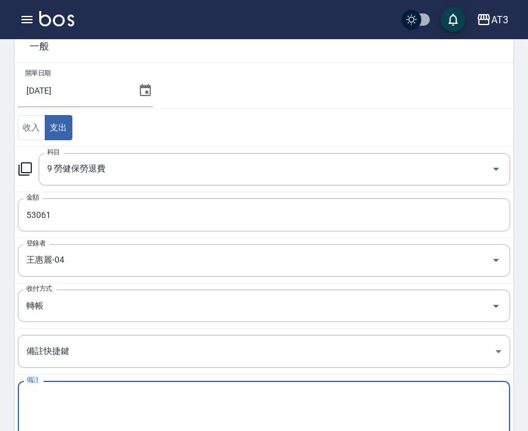
paste textarea "[DATE]勞、健保費用"
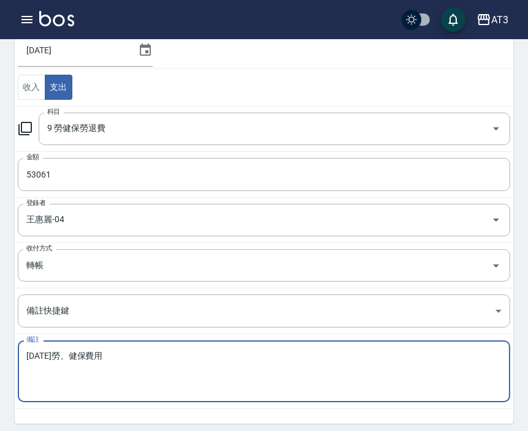
scroll to position [153, 0]
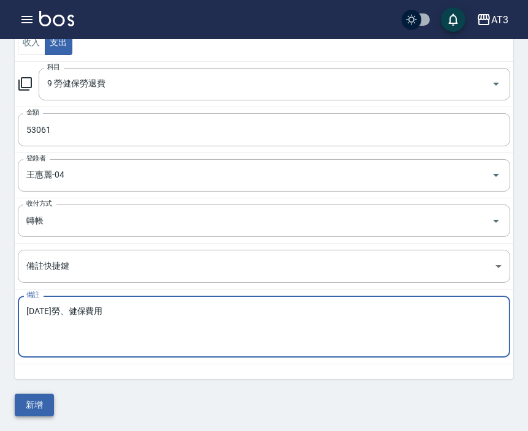
type textarea "[DATE]勞、健保費用"
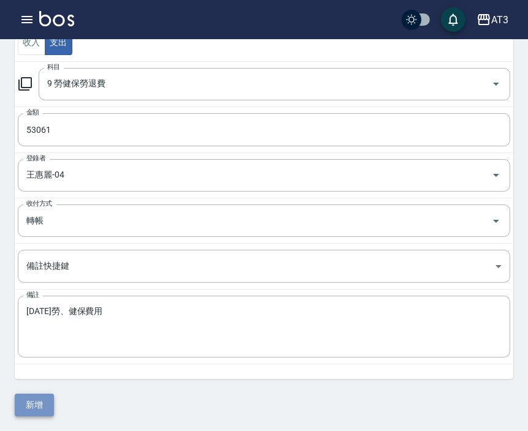
click at [34, 409] on button "新增" at bounding box center [34, 405] width 39 height 23
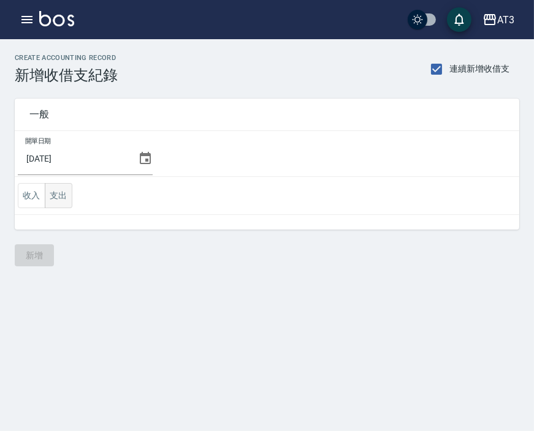
click at [62, 197] on button "支出" at bounding box center [59, 195] width 28 height 25
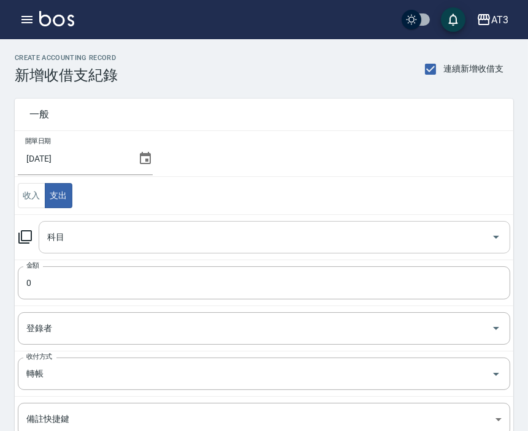
click at [69, 241] on input "科目" at bounding box center [265, 237] width 442 height 21
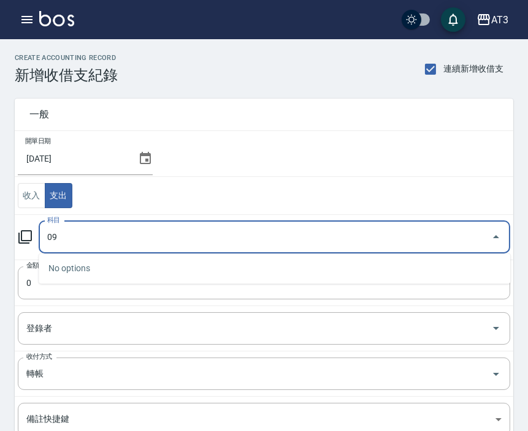
type input "0"
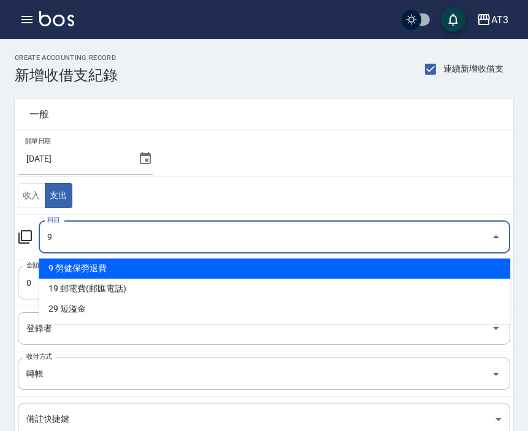
type input "9 勞健保勞退費"
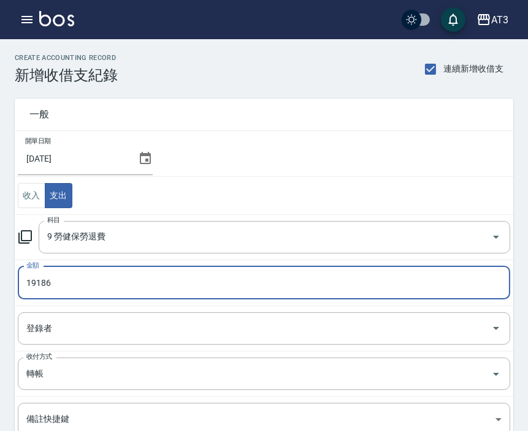
type input "19186"
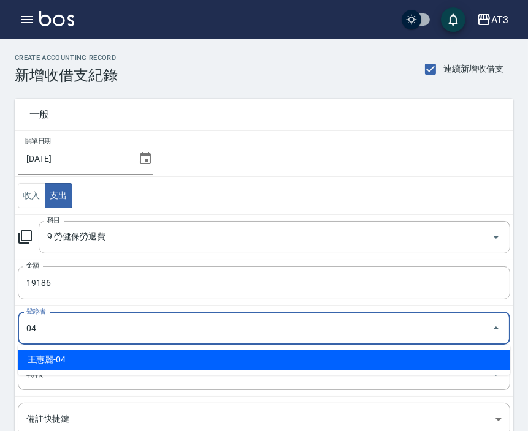
type input "王惠麗-04"
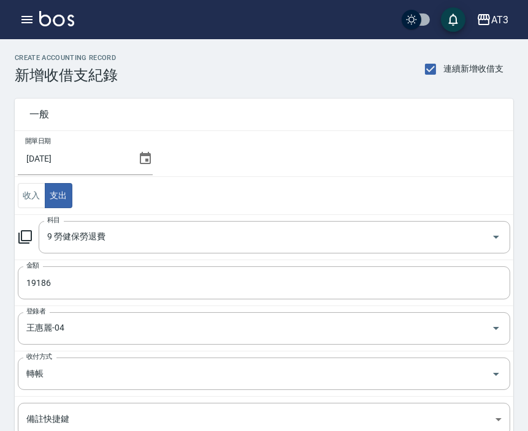
drag, startPoint x: 235, startPoint y: 218, endPoint x: 236, endPoint y: 211, distance: 7.0
click at [235, 217] on td "科目 9 勞健保勞退費 科目" at bounding box center [264, 236] width 498 height 45
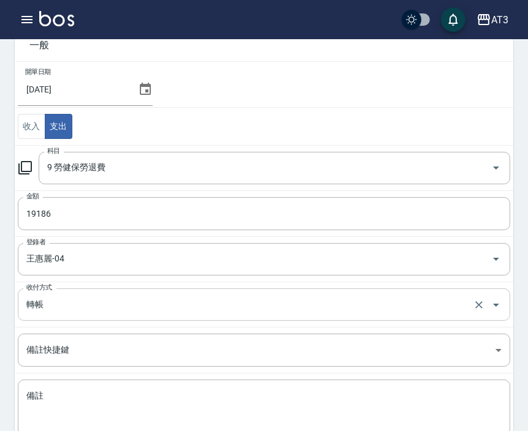
scroll to position [153, 0]
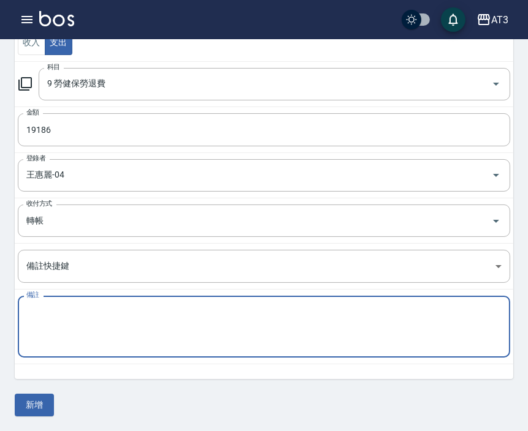
paste textarea "[DATE]勞工退休金新制提繳費用"
type textarea "[DATE]勞工退休金新制提繳費用"
click at [38, 400] on button "新增" at bounding box center [34, 405] width 39 height 23
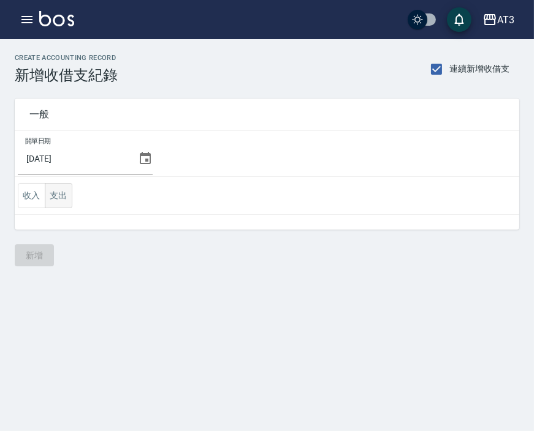
click at [53, 202] on button "支出" at bounding box center [59, 195] width 28 height 25
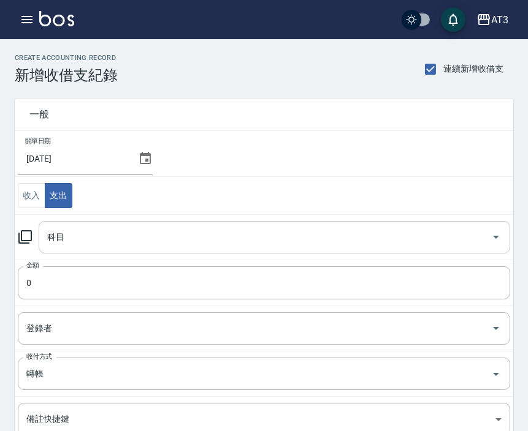
click at [99, 229] on input "科目" at bounding box center [265, 237] width 442 height 21
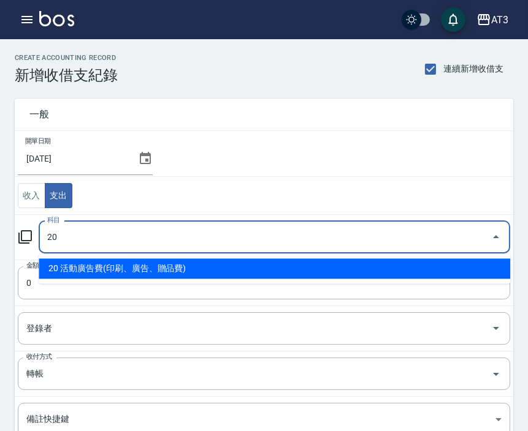
type input "20 活動廣告費(印刷、廣告、贈品費)"
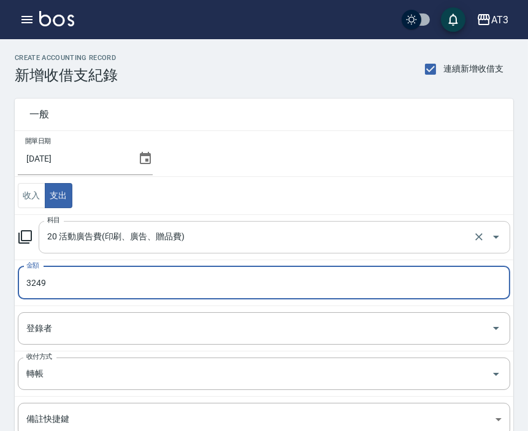
type input "3249"
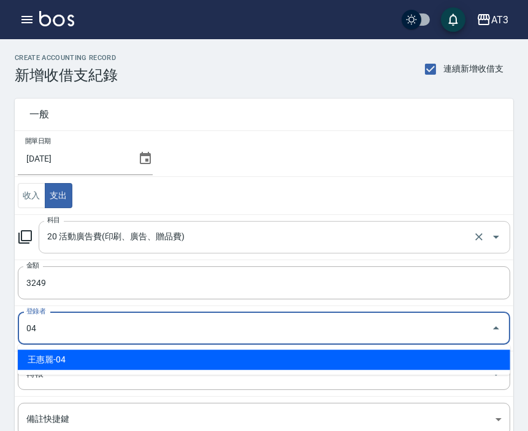
type input "王惠麗-04"
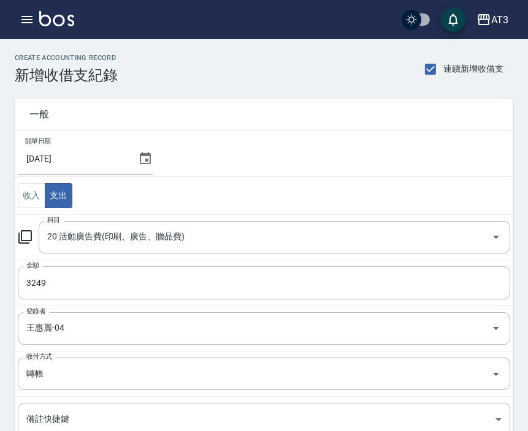
click at [280, 159] on td "開單日期 2025/09/20" at bounding box center [264, 154] width 498 height 46
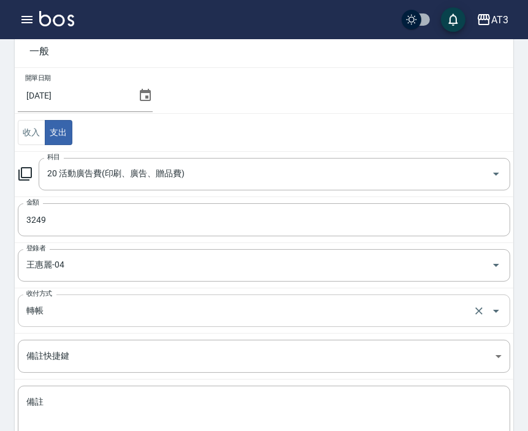
scroll to position [136, 0]
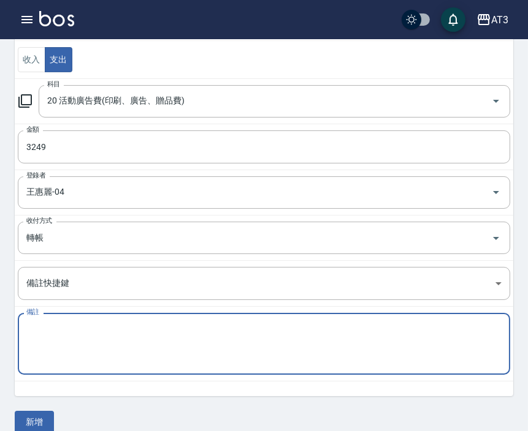
paste textarea "Google店家廣告8月"
type textarea "Google店家廣告8月"
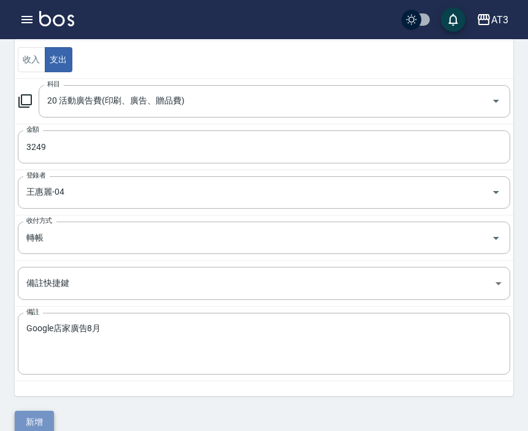
click at [41, 420] on button "新增" at bounding box center [34, 422] width 39 height 23
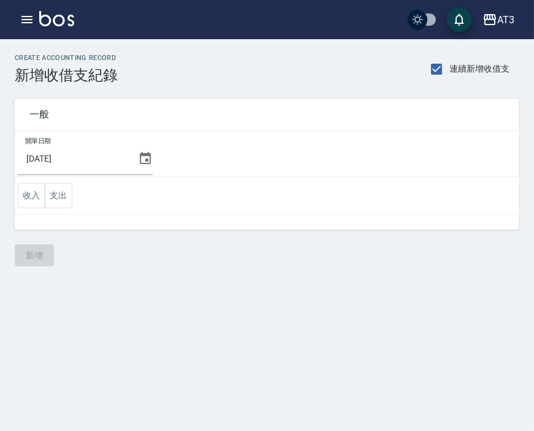
click at [64, 213] on td "收入 支出" at bounding box center [267, 196] width 504 height 38
click at [66, 192] on button "支出" at bounding box center [59, 195] width 28 height 25
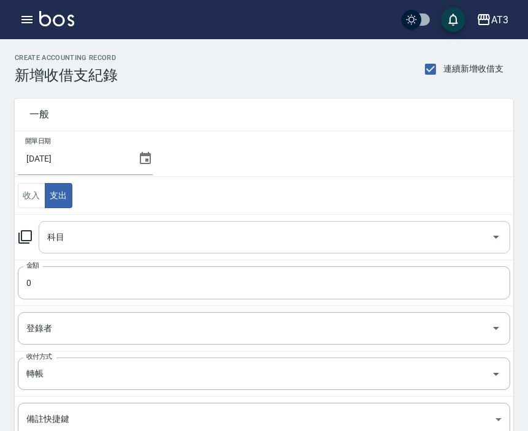
click at [69, 240] on input "科目" at bounding box center [265, 237] width 442 height 21
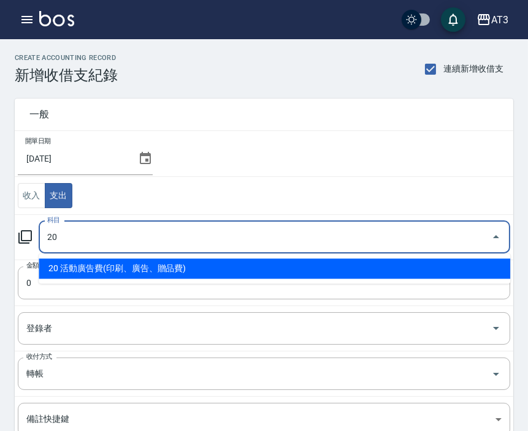
type input "20 活動廣告費(印刷、廣告、贈品費)"
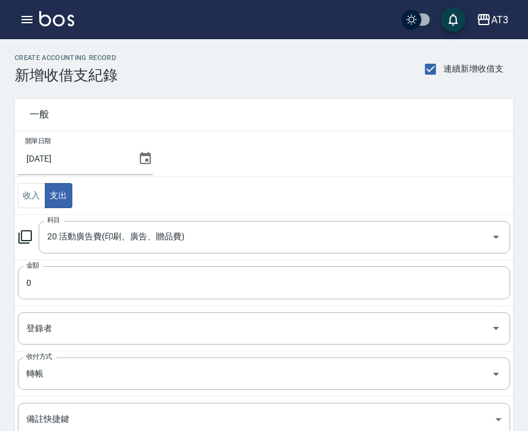
click at [31, 21] on icon "button" at bounding box center [27, 19] width 15 height 15
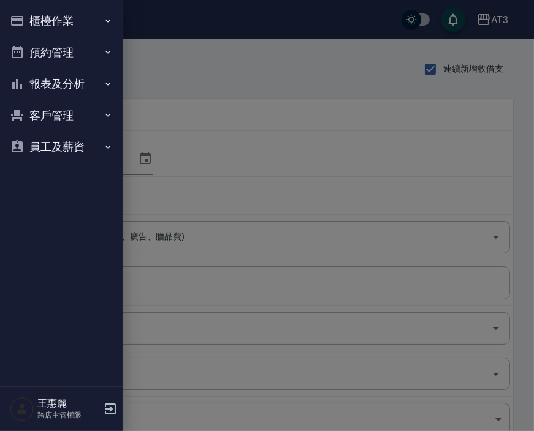
click at [52, 21] on button "櫃檯作業" at bounding box center [61, 21] width 113 height 32
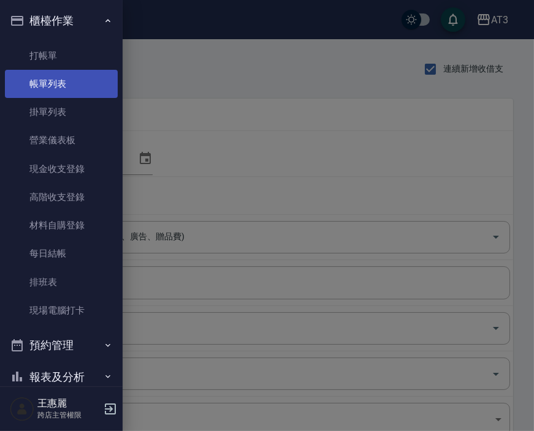
click at [54, 77] on link "帳單列表" at bounding box center [61, 84] width 113 height 28
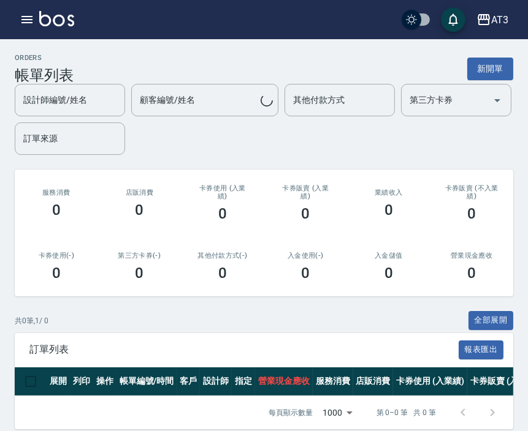
click at [18, 7] on div "AT3 登出" at bounding box center [264, 19] width 528 height 39
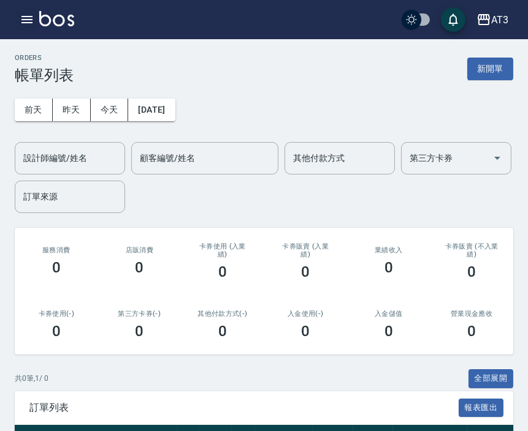
click at [27, 15] on icon "button" at bounding box center [27, 19] width 15 height 15
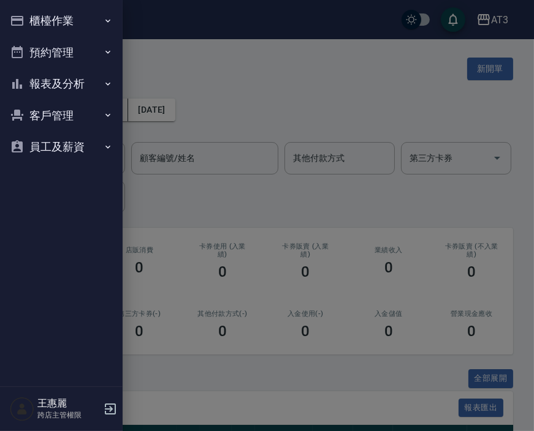
click at [49, 13] on button "櫃檯作業" at bounding box center [61, 21] width 113 height 32
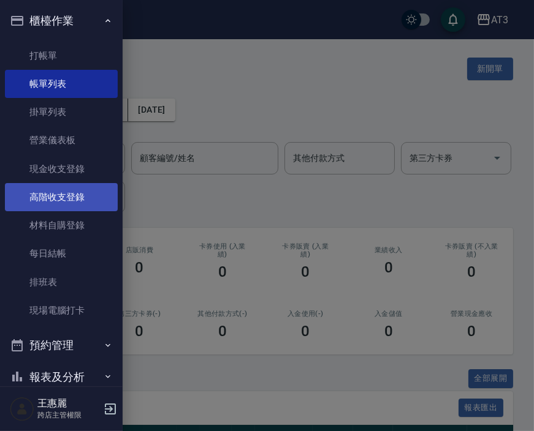
click at [58, 200] on link "高階收支登錄" at bounding box center [61, 197] width 113 height 28
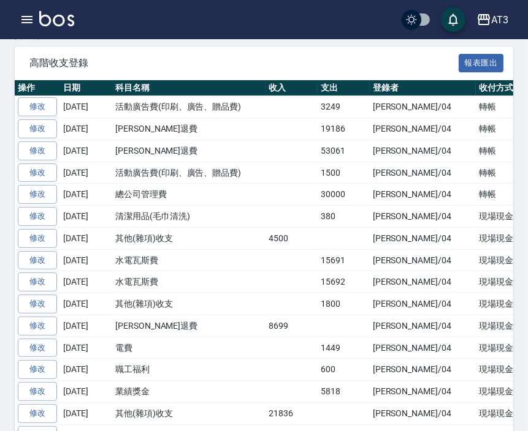
scroll to position [272, 0]
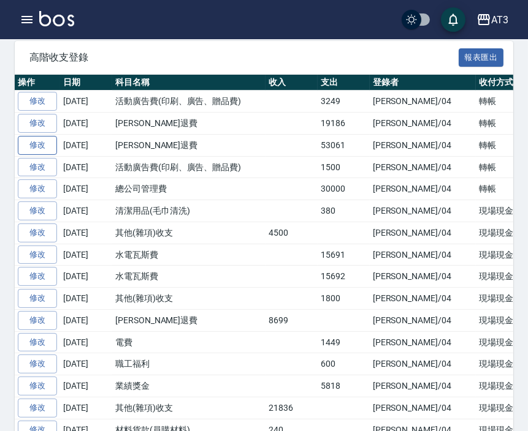
click at [50, 145] on link "修改" at bounding box center [37, 145] width 39 height 19
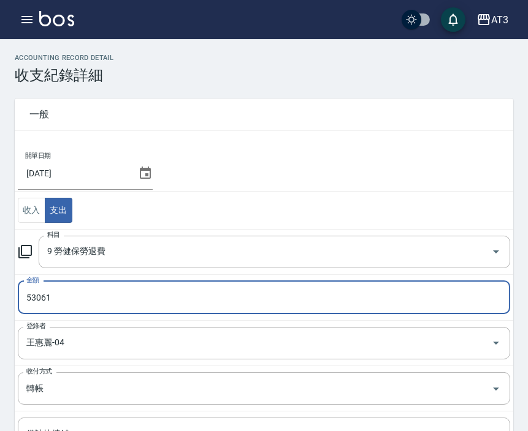
click at [78, 298] on input "53061" at bounding box center [264, 297] width 492 height 33
type input "500"
click at [66, 254] on input "9 勞健保勞退費" at bounding box center [257, 251] width 426 height 21
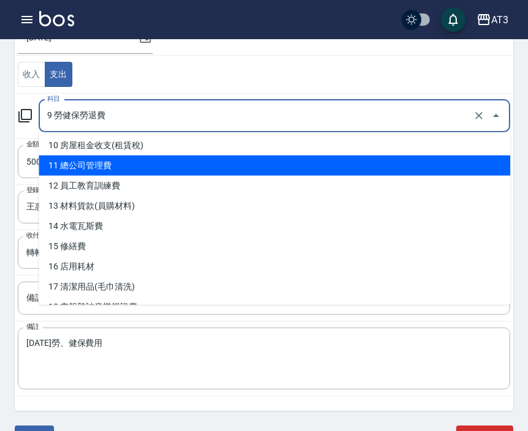
scroll to position [272, 0]
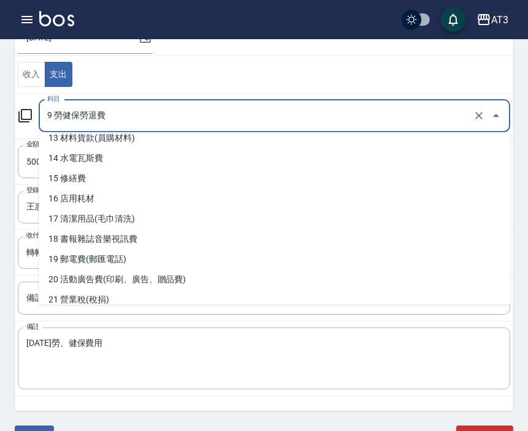
click at [116, 235] on li "18 書報雜誌音樂視訊費" at bounding box center [274, 239] width 471 height 20
type input "18 書報雜誌音樂視訊費"
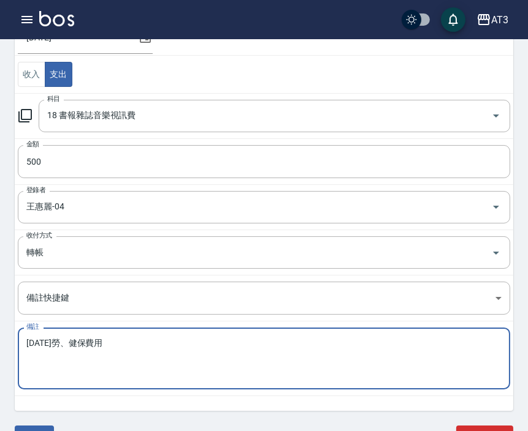
click at [149, 343] on textarea "114年8月勞、健保費用" at bounding box center [263, 359] width 475 height 42
drag, startPoint x: 148, startPoint y: 343, endPoint x: 15, endPoint y: 347, distance: 133.6
click at [15, 347] on td "備註 114年8月勞、健保費用 x 備註" at bounding box center [264, 359] width 498 height 75
paste textarea "九太科技 音樂114/4~115/3"
type textarea "九太科技 音樂114/4~115/3"
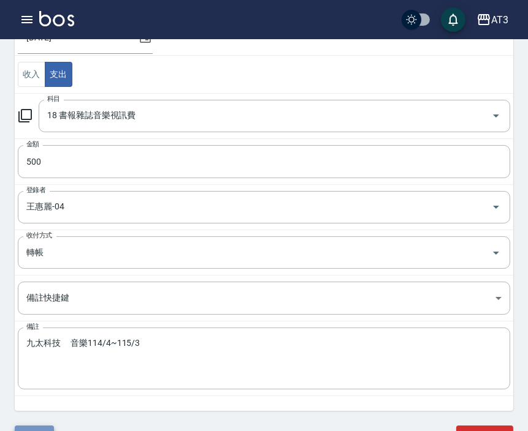
click at [35, 429] on button "儲存" at bounding box center [34, 437] width 39 height 23
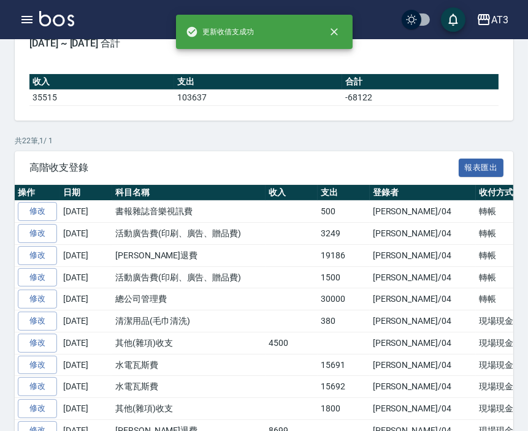
scroll to position [204, 0]
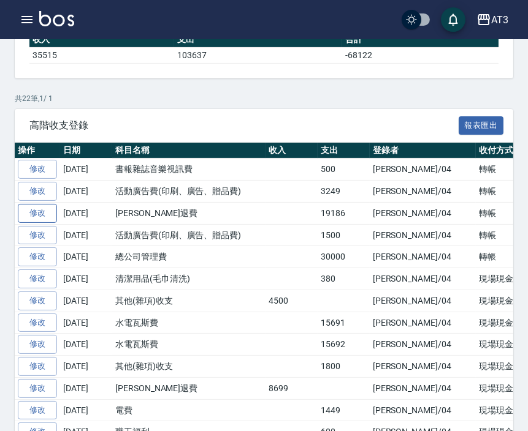
click at [42, 211] on link "修改" at bounding box center [37, 213] width 39 height 19
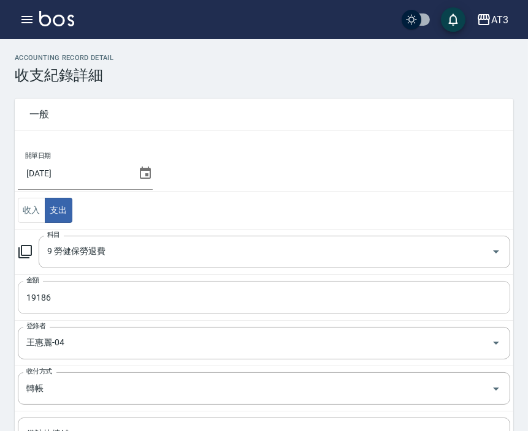
click at [72, 299] on input "19186" at bounding box center [264, 297] width 492 height 33
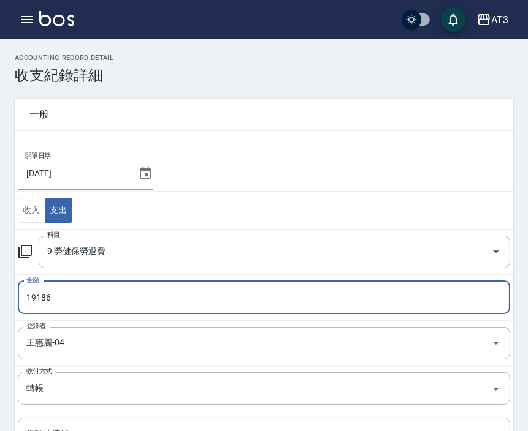
click at [72, 299] on input "19186" at bounding box center [264, 297] width 492 height 33
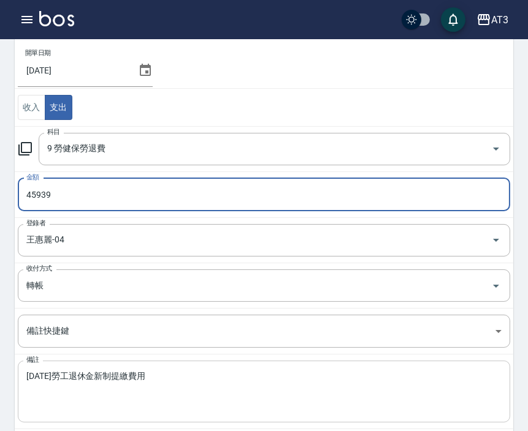
scroll to position [136, 0]
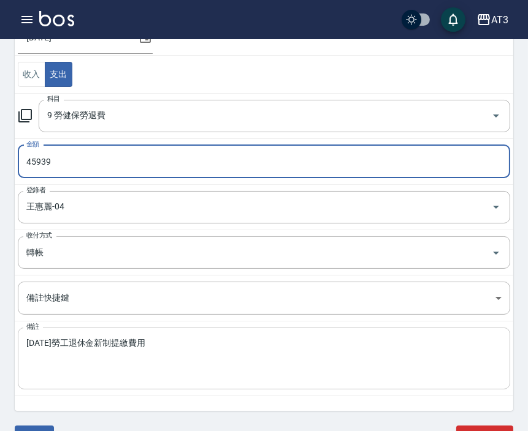
type input "45939"
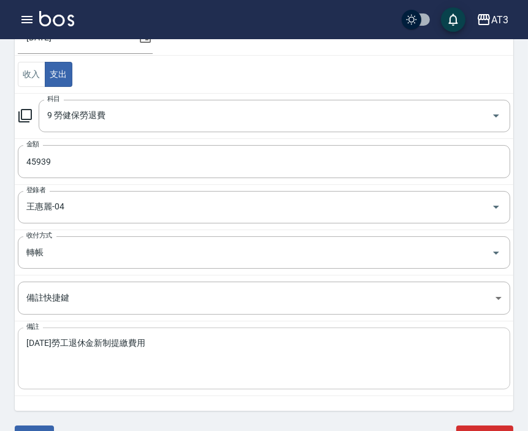
drag, startPoint x: 25, startPoint y: 344, endPoint x: 158, endPoint y: 344, distance: 133.0
click at [158, 344] on div "114年8月勞工退休金新制提繳費用 x 備註" at bounding box center [264, 359] width 492 height 62
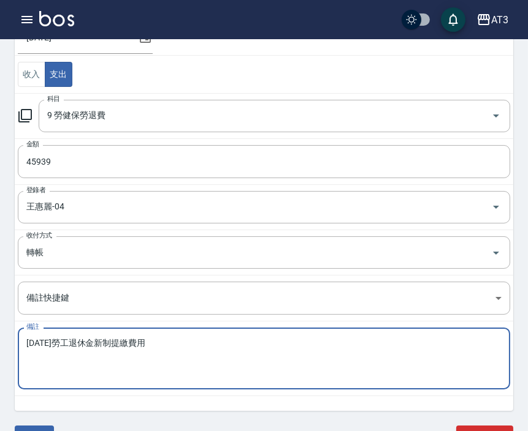
drag, startPoint x: 167, startPoint y: 343, endPoint x: -43, endPoint y: 343, distance: 210.2
click at [0, 343] on html "AT3 登出 櫃檯作業 打帳單 帳單列表 掛單列表 營業儀表板 現金收支登錄 高階收支登錄 材料自購登錄 每日結帳 排班表 現場電腦打卡 預約管理 預約管理 …" at bounding box center [264, 163] width 528 height 599
paste textarea "、健保"
type textarea "114年8月勞、健保費用"
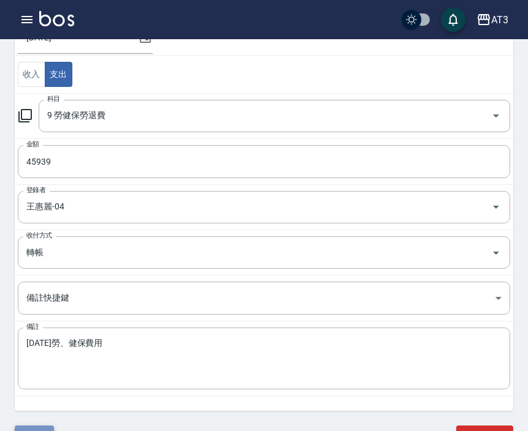
click at [44, 426] on button "儲存" at bounding box center [34, 437] width 39 height 23
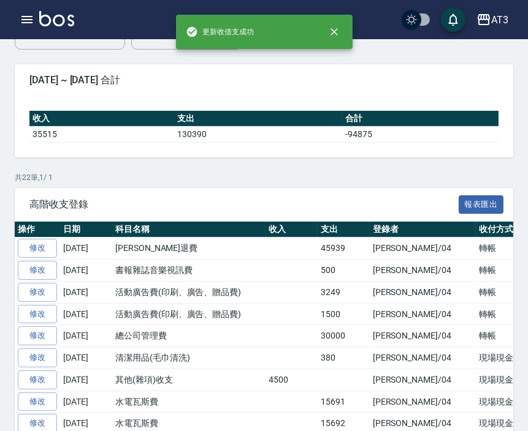
scroll to position [136, 0]
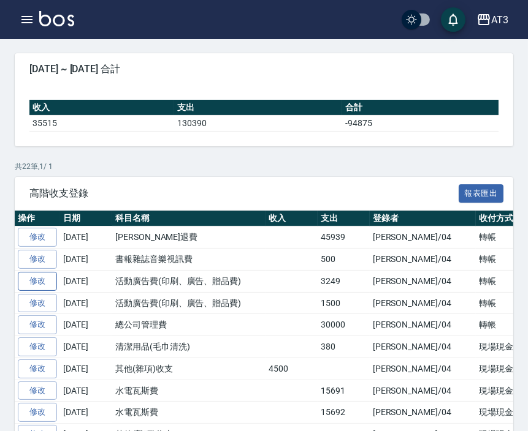
click at [38, 281] on link "修改" at bounding box center [37, 281] width 39 height 19
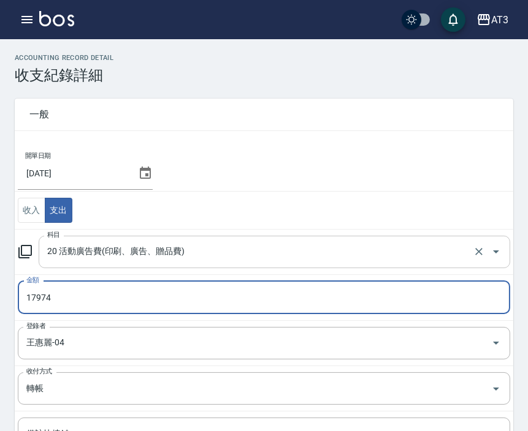
type input "17974"
click at [51, 255] on input "20 活動廣告費(印刷、廣告、贈品費)" at bounding box center [257, 251] width 426 height 21
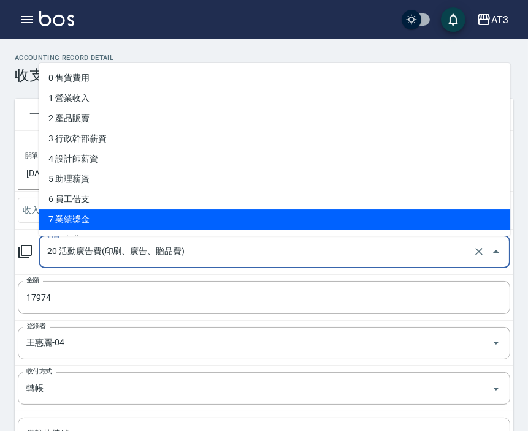
scroll to position [68, 0]
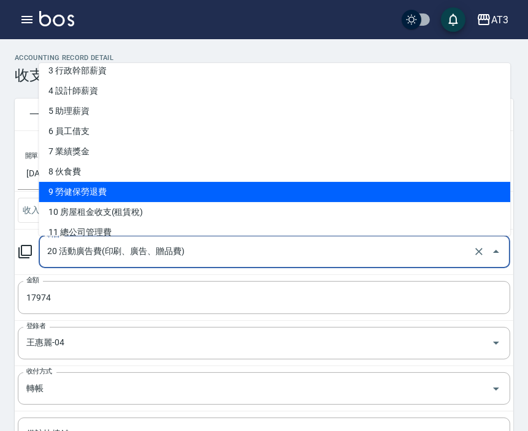
click at [70, 197] on li "9 勞健保勞退費" at bounding box center [274, 193] width 471 height 20
type input "9 勞健保勞退費"
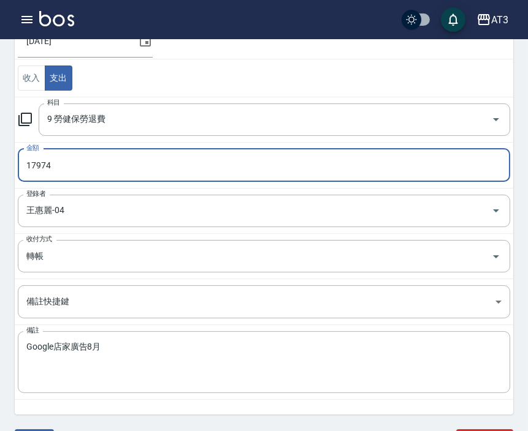
scroll to position [136, 0]
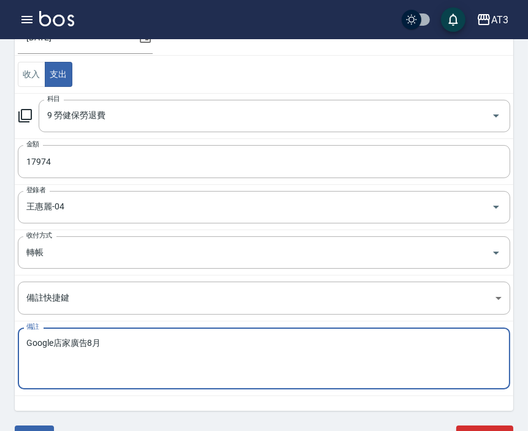
drag, startPoint x: 152, startPoint y: 349, endPoint x: -9, endPoint y: 344, distance: 160.6
click at [0, 344] on html "AT3 登出 櫃檯作業 打帳單 帳單列表 掛單列表 營業儀表板 現金收支登錄 高階收支登錄 材料自購登錄 每日結帳 排班表 現場電腦打卡 預約管理 預約管理 …" at bounding box center [264, 163] width 528 height 599
paste textarea "114年8月勞工退休金新制提繳費用"
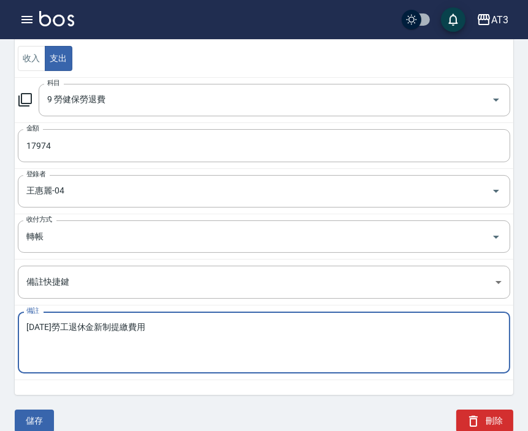
scroll to position [168, 0]
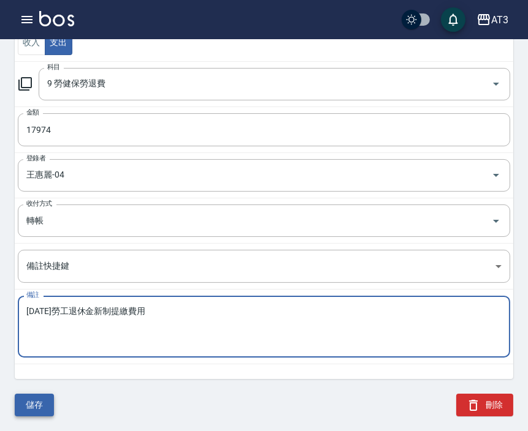
type textarea "114年8月勞工退休金新制提繳費用"
click at [29, 405] on button "儲存" at bounding box center [34, 405] width 39 height 23
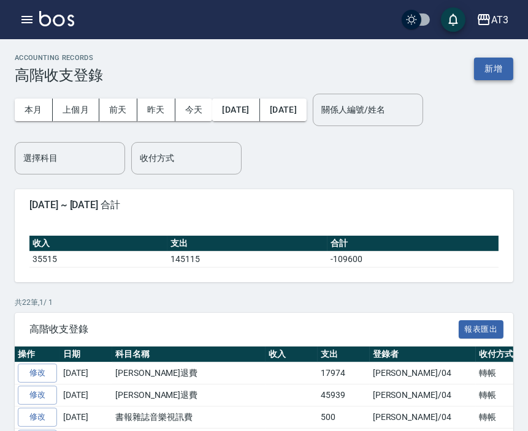
click at [491, 72] on button "新增" at bounding box center [493, 69] width 39 height 23
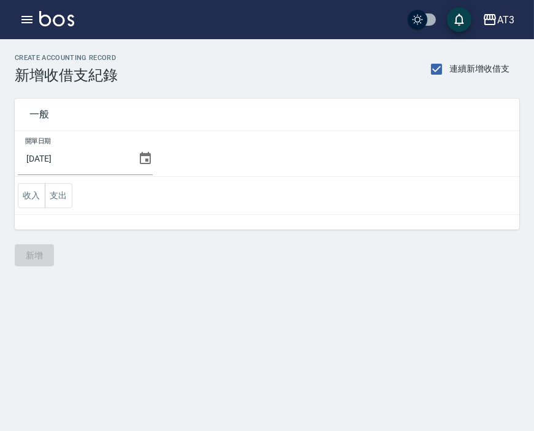
click at [151, 162] on icon at bounding box center [145, 158] width 11 height 12
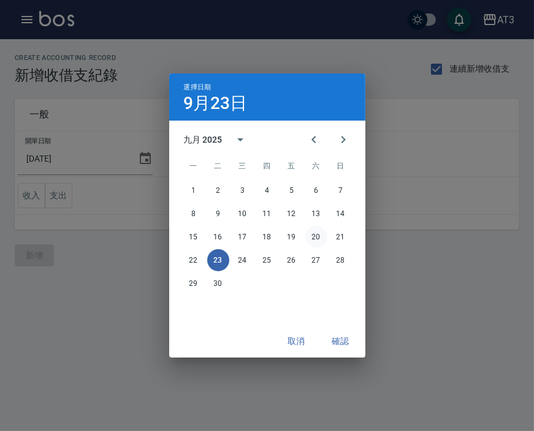
click at [316, 236] on button "20" at bounding box center [316, 237] width 22 height 22
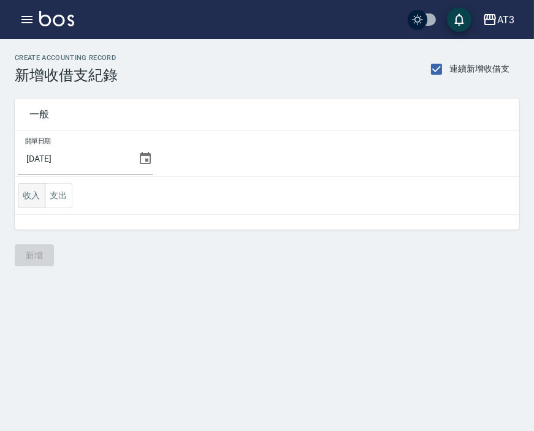
click at [34, 194] on button "收入" at bounding box center [32, 195] width 28 height 25
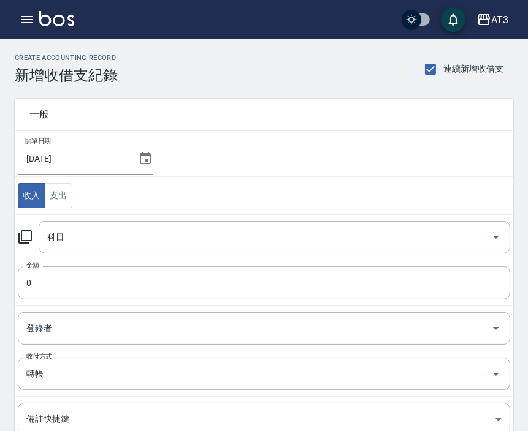
click at [28, 235] on icon at bounding box center [25, 237] width 15 height 15
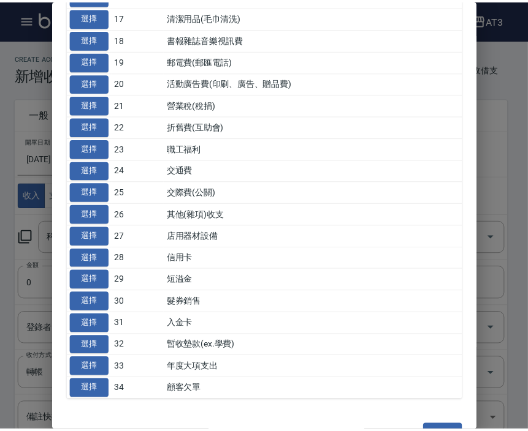
scroll to position [467, 0]
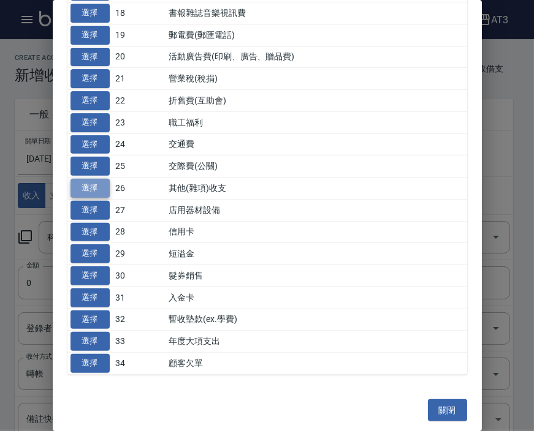
click at [75, 190] on button "選擇" at bounding box center [89, 188] width 39 height 19
type input "26 其他(雜項)收支"
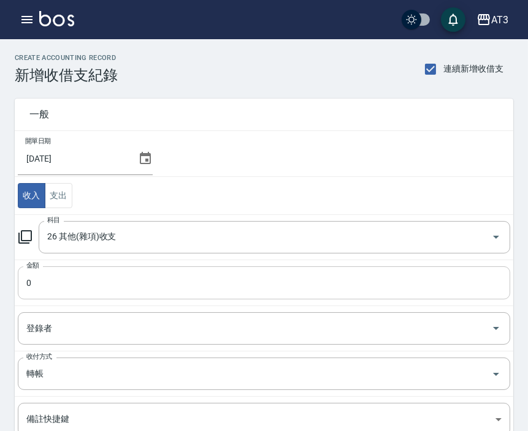
click at [58, 289] on input "0" at bounding box center [264, 283] width 492 height 33
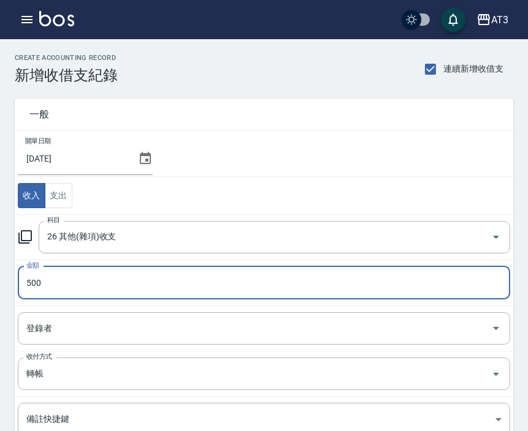
type input "500"
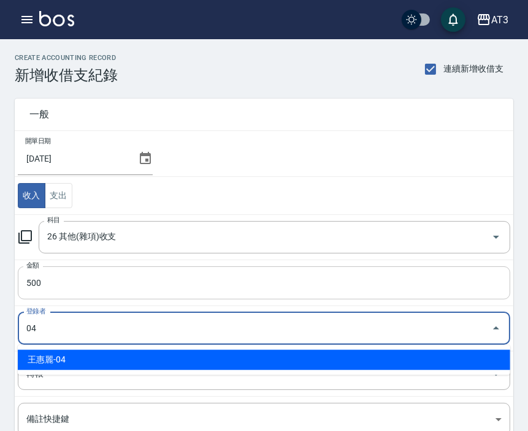
type input "王惠麗-04"
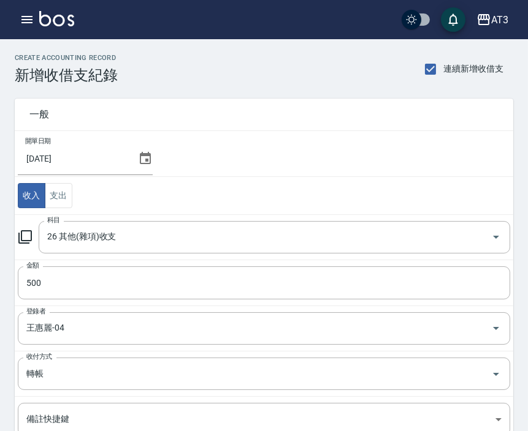
click at [298, 139] on td "開單日期 2025/09/20" at bounding box center [264, 154] width 498 height 46
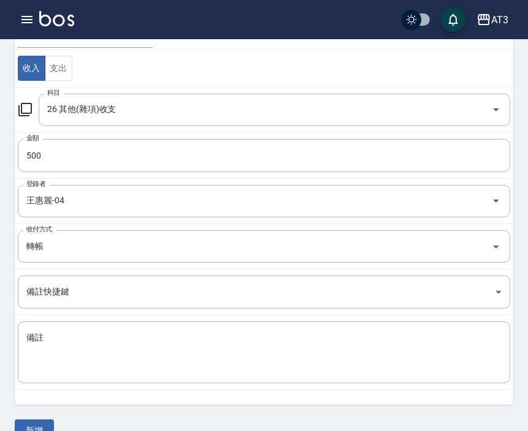
scroll to position [153, 0]
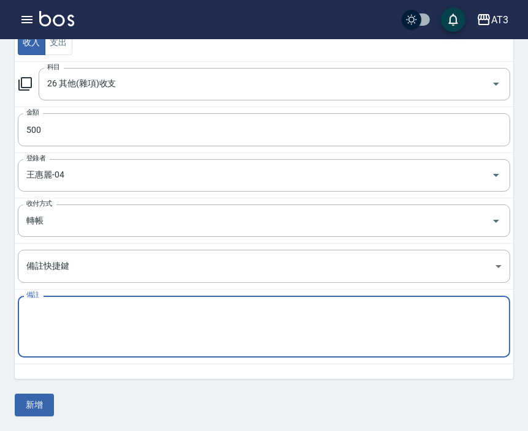
paste textarea "年終百萬禮券"
type textarea "年終百萬禮券"
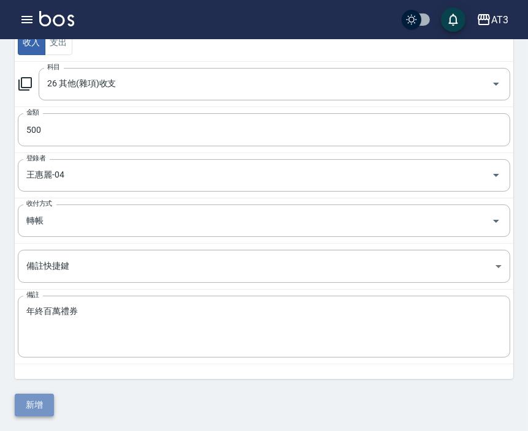
click at [34, 409] on button "新增" at bounding box center [34, 405] width 39 height 23
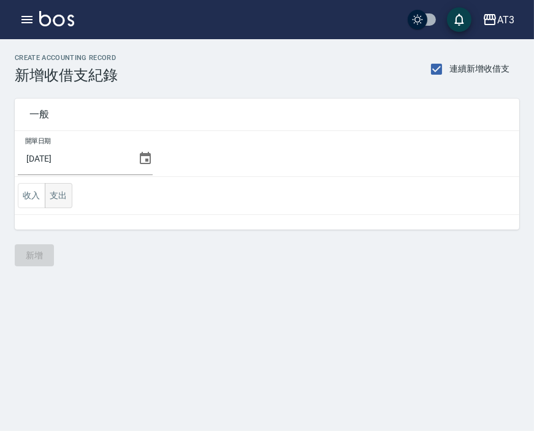
click at [59, 195] on button "支出" at bounding box center [59, 195] width 28 height 25
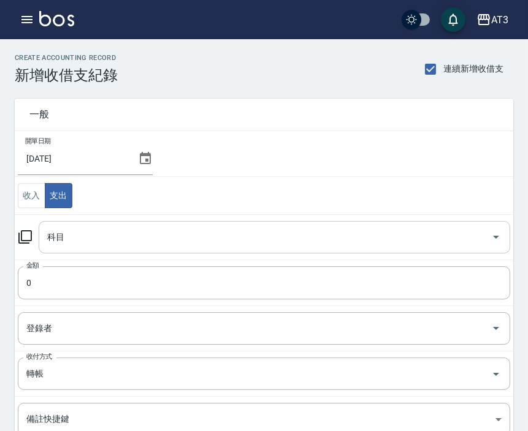
click at [72, 239] on input "科目" at bounding box center [265, 237] width 442 height 21
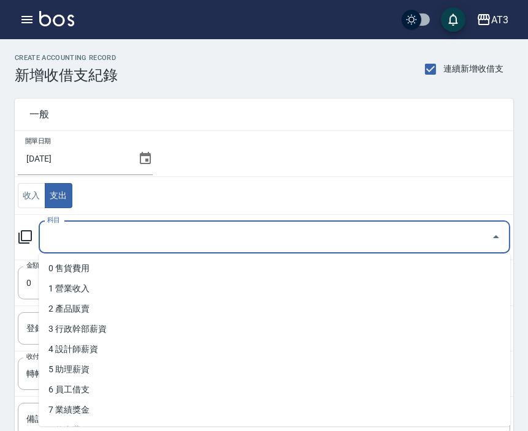
type input "0"
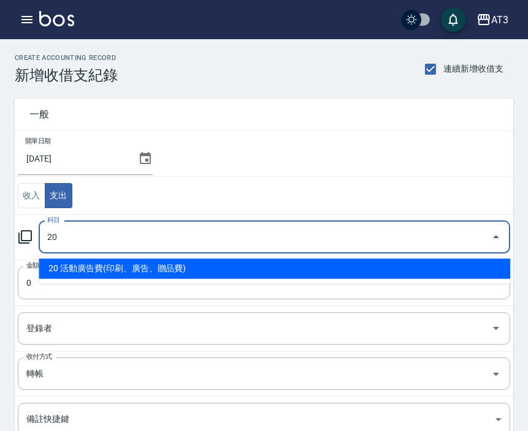
type input "20 活動廣告費(印刷、廣告、贈品費)"
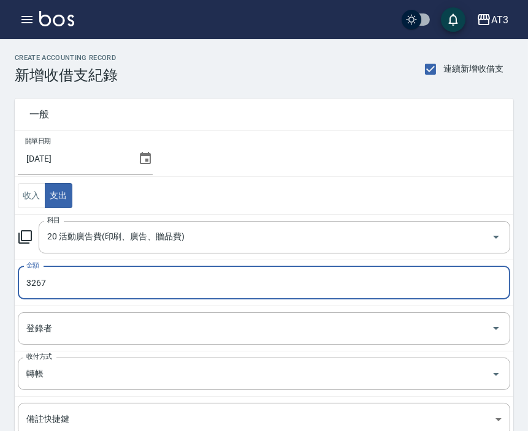
type input "3267"
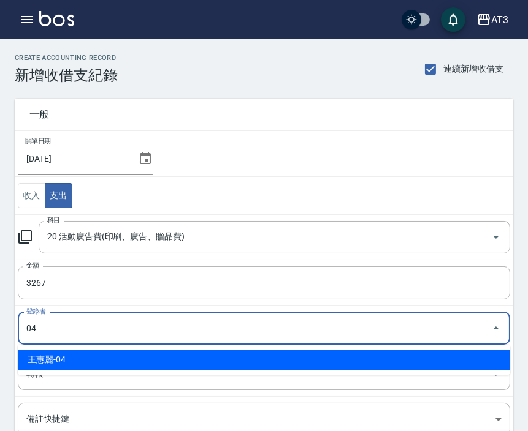
type input "王惠麗-04"
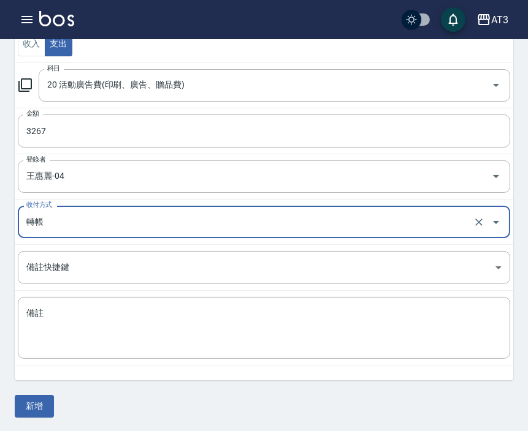
scroll to position [153, 0]
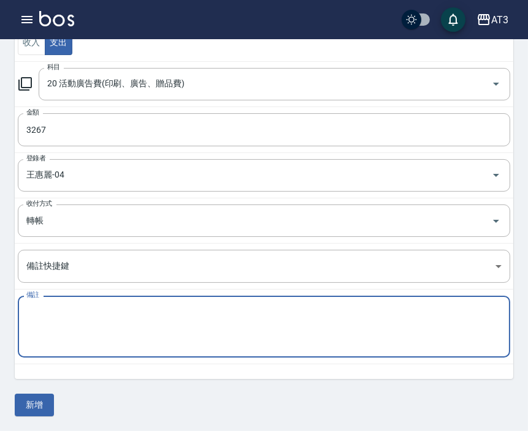
click at [77, 331] on textarea "備註" at bounding box center [263, 327] width 475 height 42
paste textarea "Google店家廣告8月"
type textarea "Google店家廣告8月"
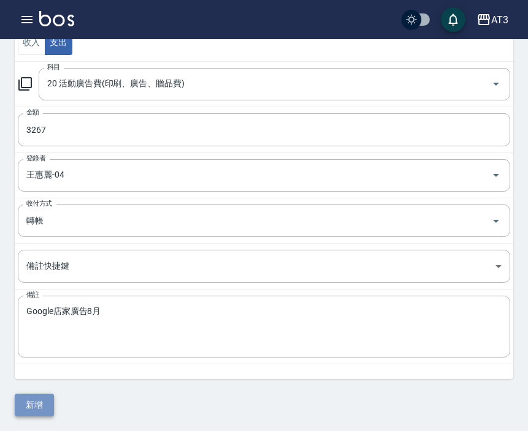
click at [27, 405] on button "新增" at bounding box center [34, 405] width 39 height 23
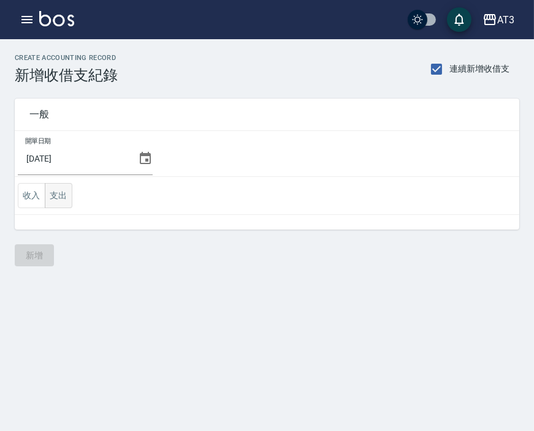
click at [64, 192] on button "支出" at bounding box center [59, 195] width 28 height 25
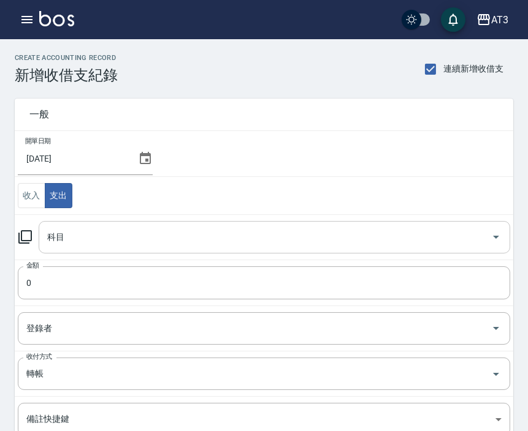
click at [82, 244] on input "科目" at bounding box center [265, 237] width 442 height 21
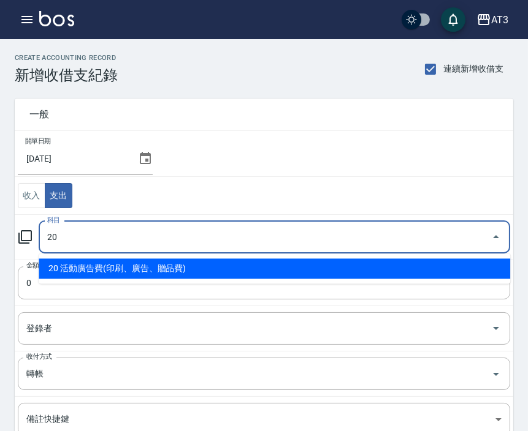
type input "20 活動廣告費(印刷、廣告、贈品費)"
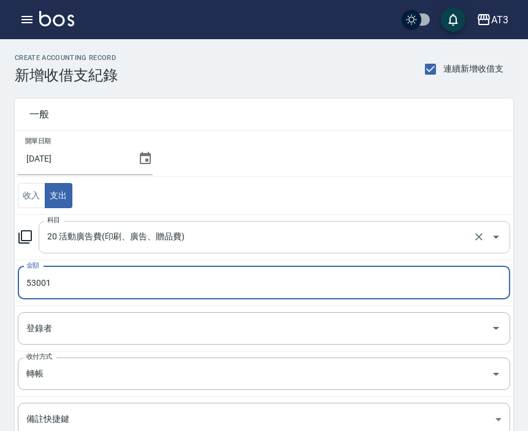
type input "53001"
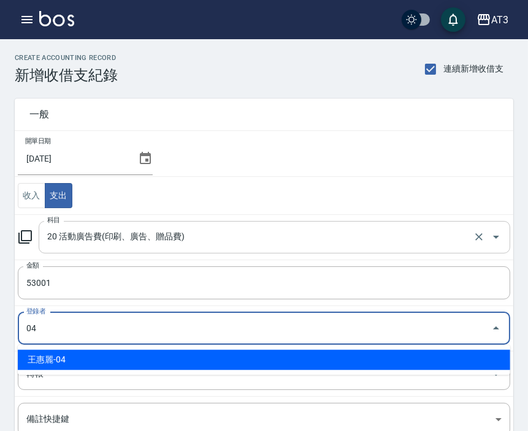
type input "王惠麗-04"
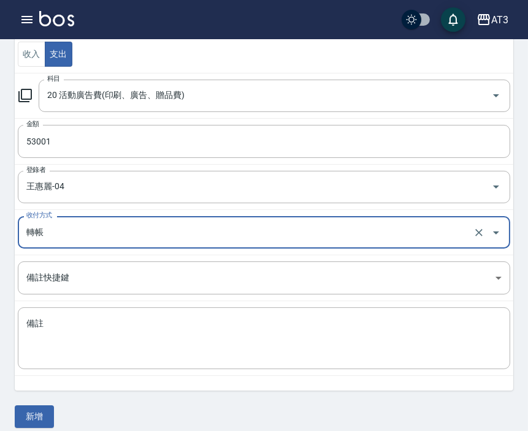
scroll to position [153, 0]
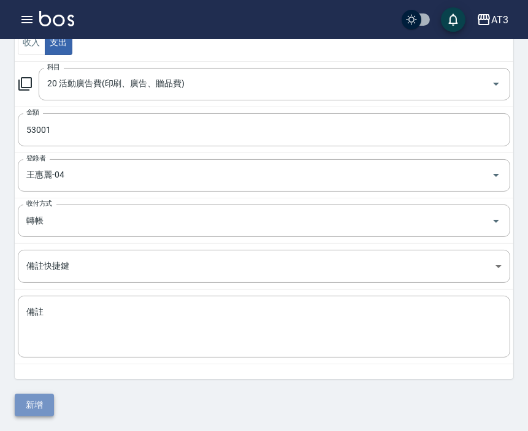
click at [35, 407] on button "新增" at bounding box center [34, 405] width 39 height 23
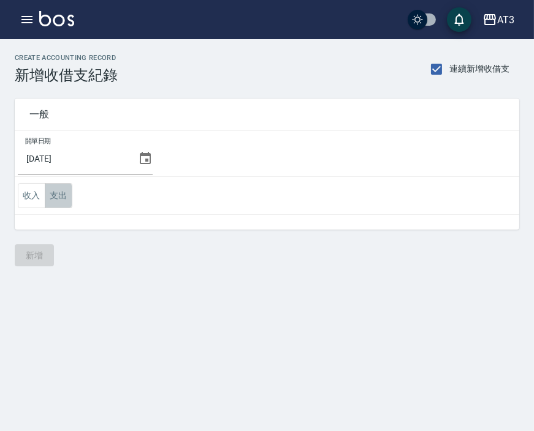
click at [62, 189] on button "支出" at bounding box center [59, 195] width 28 height 25
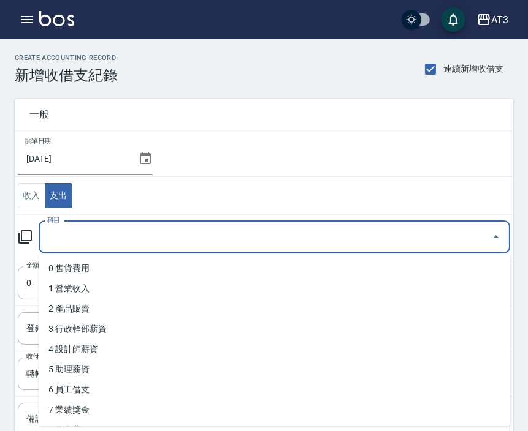
drag, startPoint x: 59, startPoint y: 246, endPoint x: 59, endPoint y: 238, distance: 8.6
click at [59, 243] on input "科目" at bounding box center [265, 237] width 442 height 21
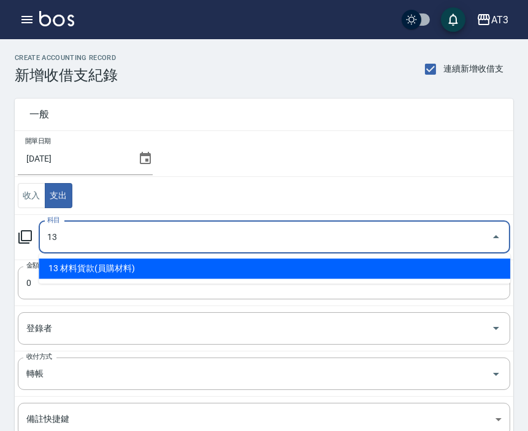
type input "13 材料貨款(員購材料)"
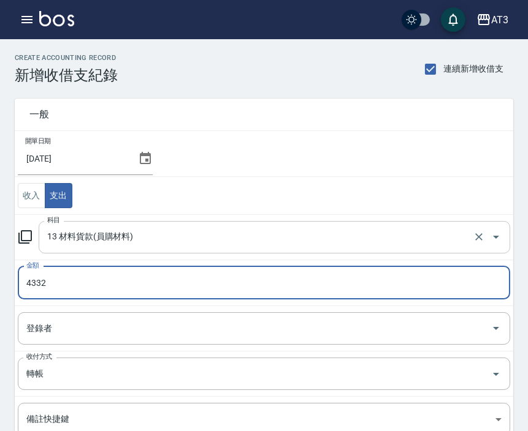
type input "4332"
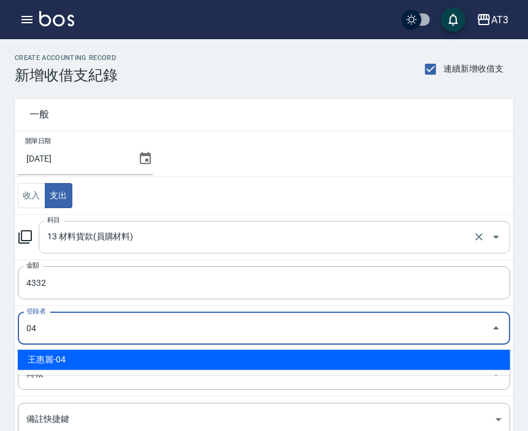
type input "王惠麗-04"
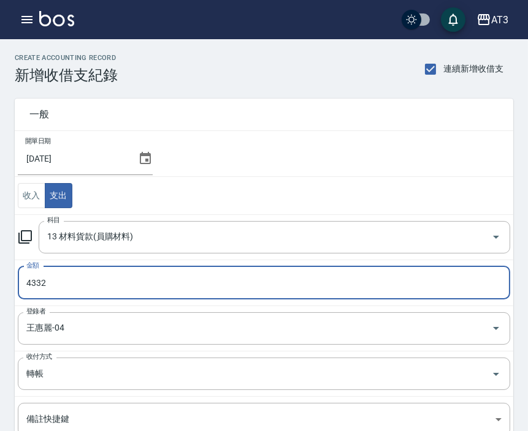
click at [84, 287] on input "4332" at bounding box center [264, 283] width 492 height 33
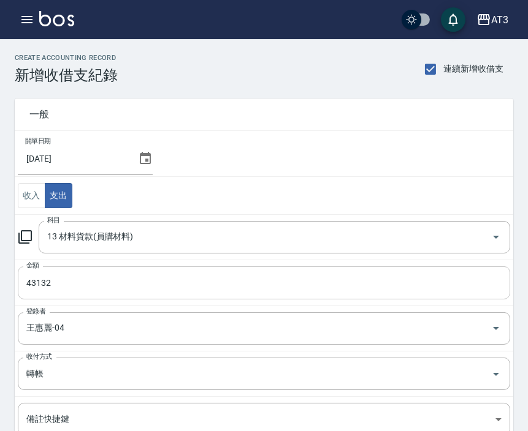
click at [107, 284] on input "43132" at bounding box center [264, 283] width 492 height 33
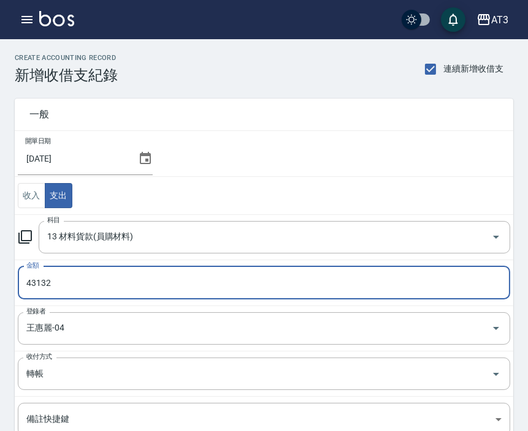
click at [107, 284] on input "43132" at bounding box center [264, 283] width 492 height 33
type input "53001"
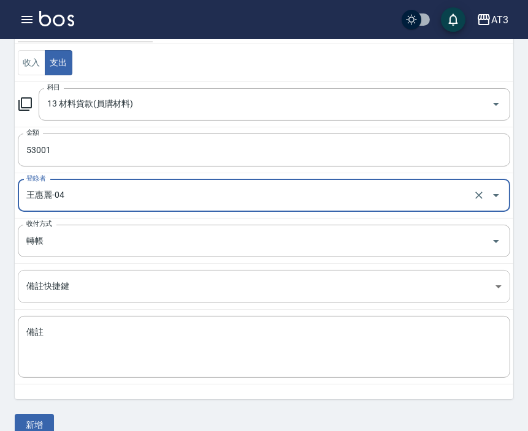
scroll to position [136, 0]
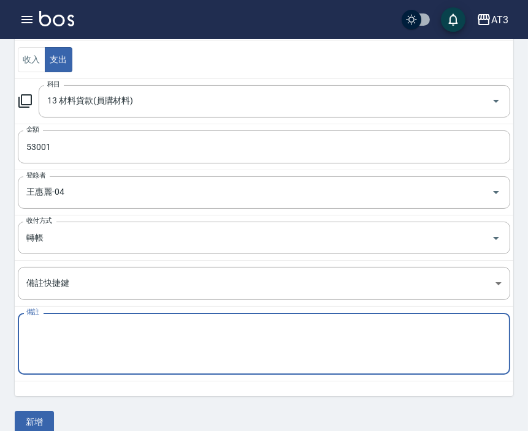
paste textarea "8月廣告代操 (含手續費) Bobo10743,Cindy10479,ELan10650,Phoebe9731,Zoe11398"
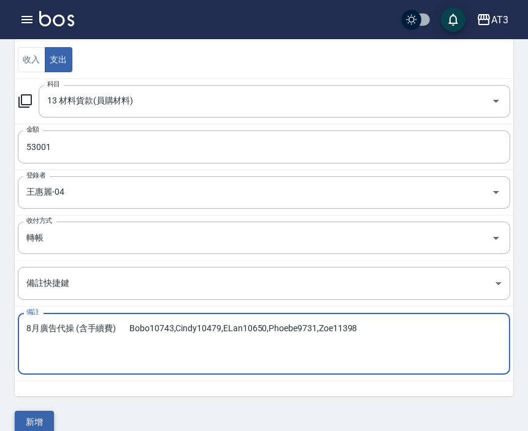
type textarea "8月廣告代操 (含手續費) Bobo10743,Cindy10479,ELan10650,Phoebe9731,Zoe11398"
click at [39, 412] on button "新增" at bounding box center [34, 422] width 39 height 23
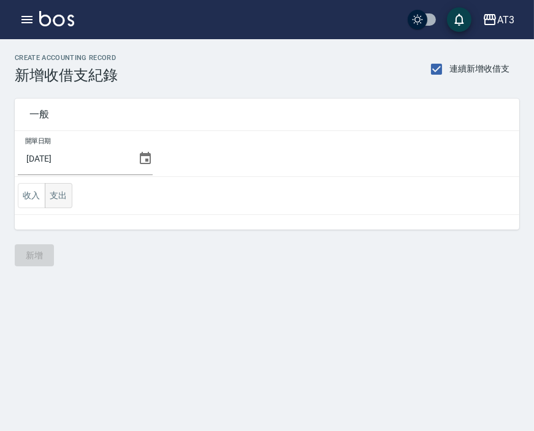
click at [74, 197] on td "收入 支出" at bounding box center [267, 196] width 504 height 38
click at [65, 193] on button "支出" at bounding box center [59, 195] width 28 height 25
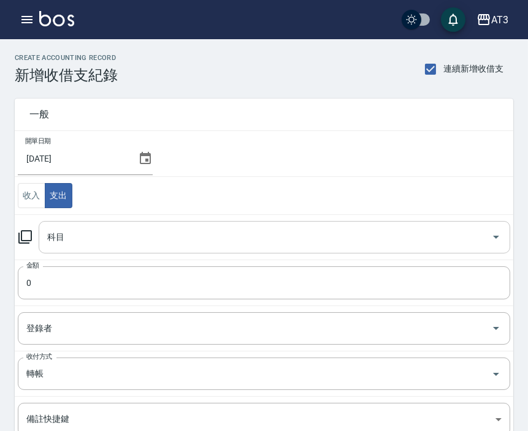
click at [74, 236] on input "科目" at bounding box center [265, 237] width 442 height 21
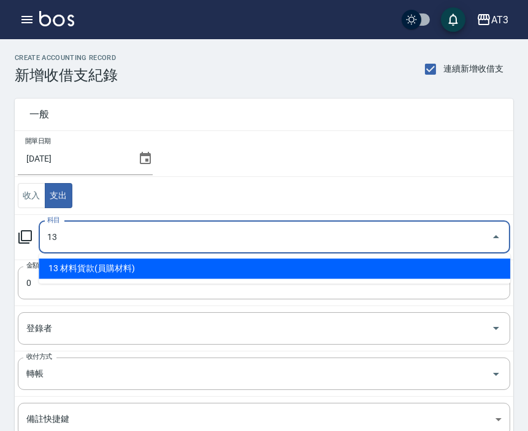
type input "13 材料貨款(員購材料)"
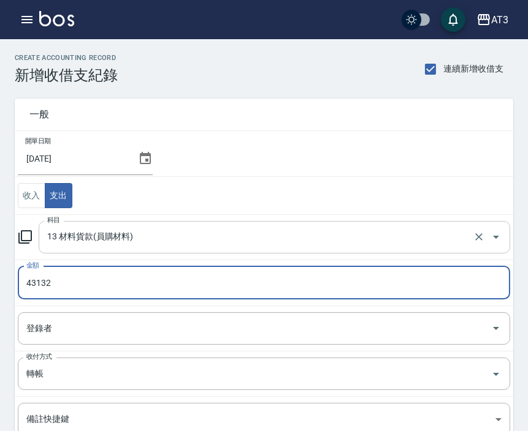
type input "43132"
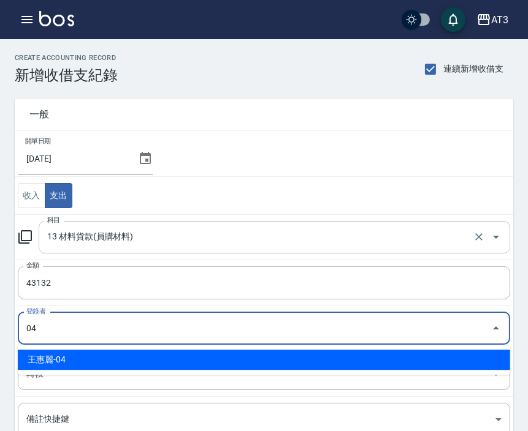
type input "王惠麗-04"
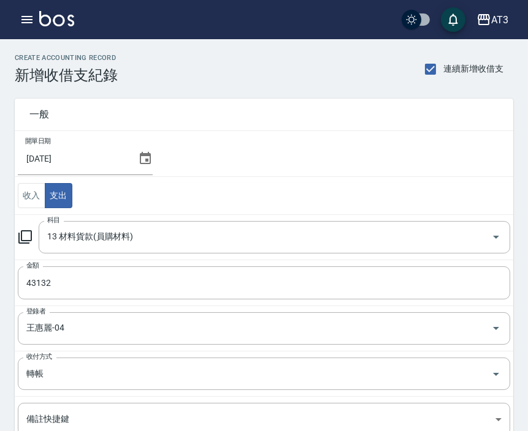
click at [353, 125] on div "一般" at bounding box center [264, 115] width 498 height 32
click at [26, 17] on icon "button" at bounding box center [26, 19] width 11 height 7
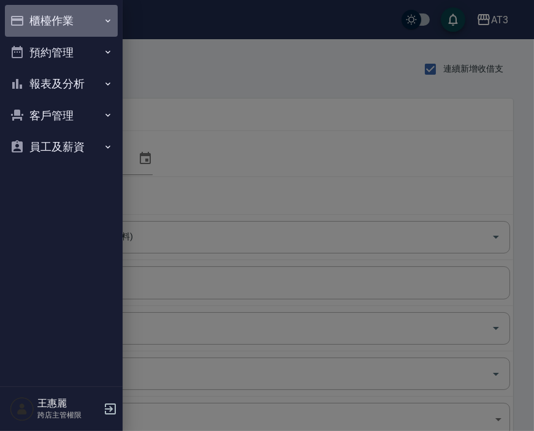
click at [81, 26] on button "櫃檯作業" at bounding box center [61, 21] width 113 height 32
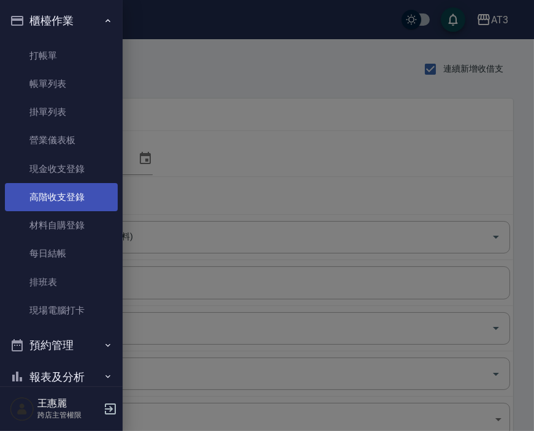
drag, startPoint x: 65, startPoint y: 198, endPoint x: 69, endPoint y: 188, distance: 10.5
click at [65, 199] on link "高階收支登錄" at bounding box center [61, 197] width 113 height 28
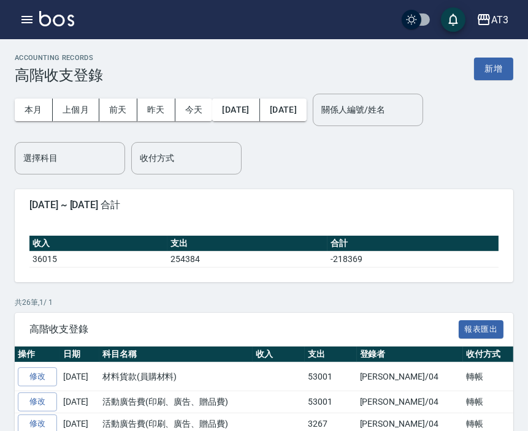
click at [274, 196] on div "[DATE] ~ [DATE] 合計" at bounding box center [264, 205] width 498 height 32
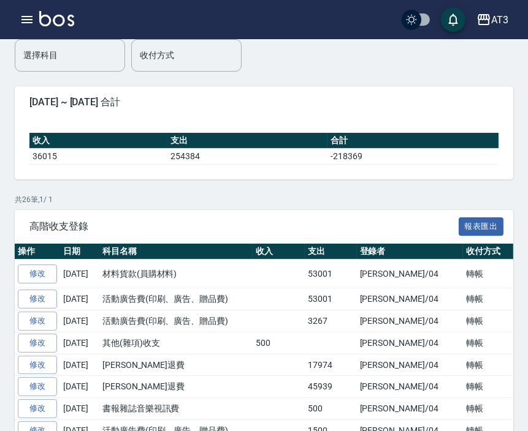
scroll to position [204, 0]
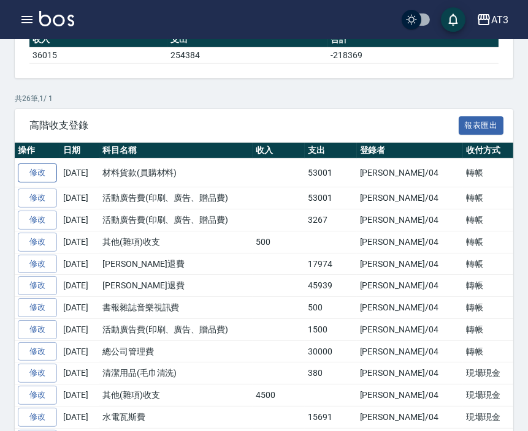
click at [46, 169] on link "修改" at bounding box center [37, 173] width 39 height 19
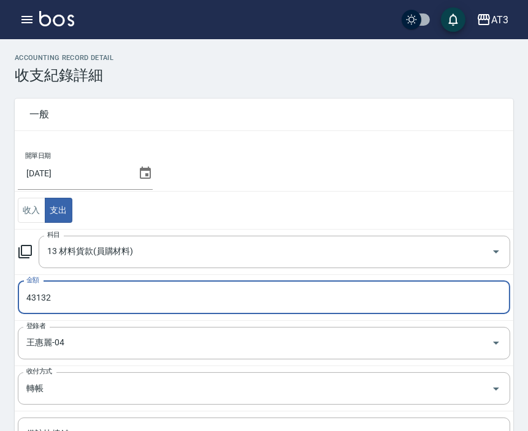
type input "43132"
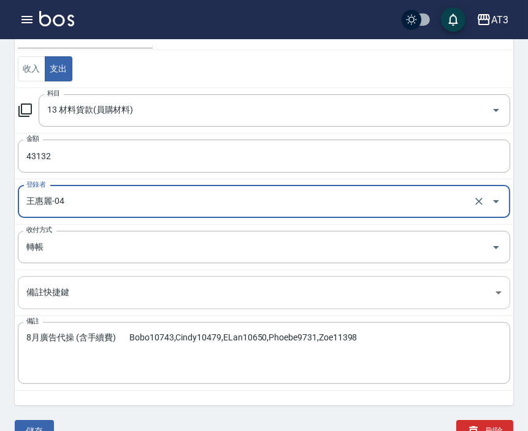
scroll to position [168, 0]
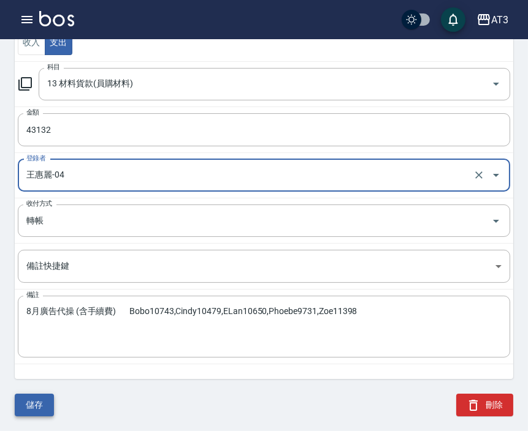
click at [45, 403] on button "儲存" at bounding box center [34, 405] width 39 height 23
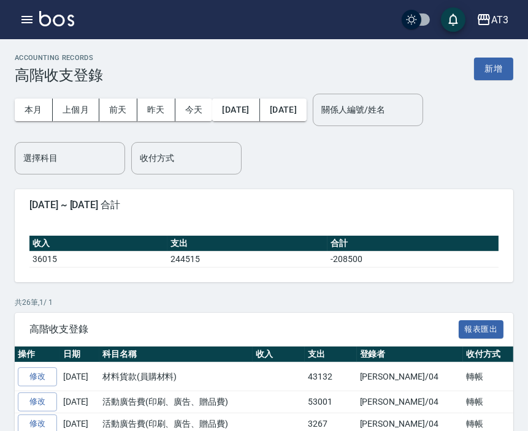
drag, startPoint x: 38, startPoint y: 372, endPoint x: 3, endPoint y: 348, distance: 42.3
click at [39, 372] on link "修改" at bounding box center [37, 377] width 39 height 19
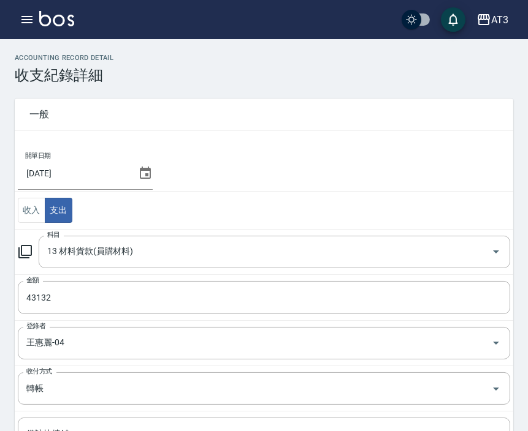
click at [273, 205] on td "收入 支出" at bounding box center [264, 211] width 498 height 38
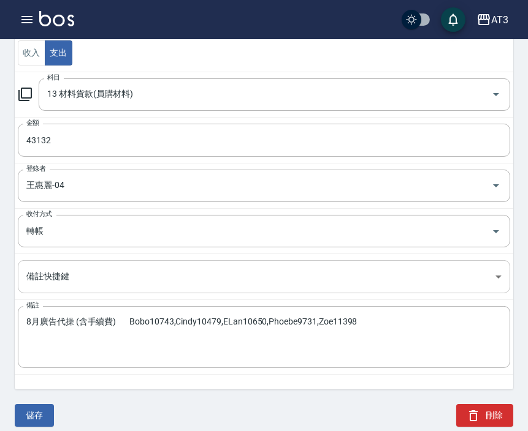
scroll to position [168, 0]
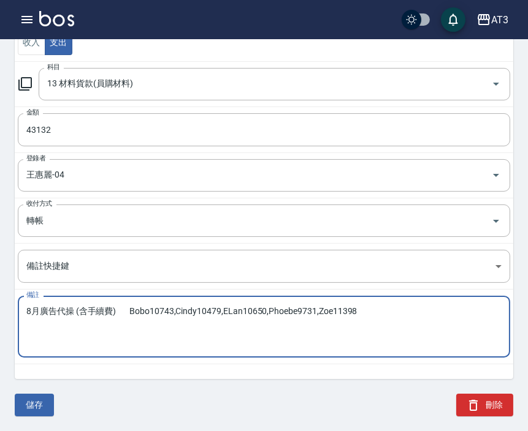
drag, startPoint x: 377, startPoint y: 316, endPoint x: -8, endPoint y: 320, distance: 384.8
click at [0, 320] on html "AT3 登出 櫃檯作業 打帳單 帳單列表 掛單列表 營業儀表板 現金收支登錄 高階收支登錄 材料自購登錄 每日結帳 排班表 現場電腦打卡 預約管理 預約管理 …" at bounding box center [264, 131] width 528 height 599
paste textarea "[DATE]8月份材料使用"
type textarea "[DATE]8月份材料使用"
click at [46, 406] on button "儲存" at bounding box center [34, 405] width 39 height 23
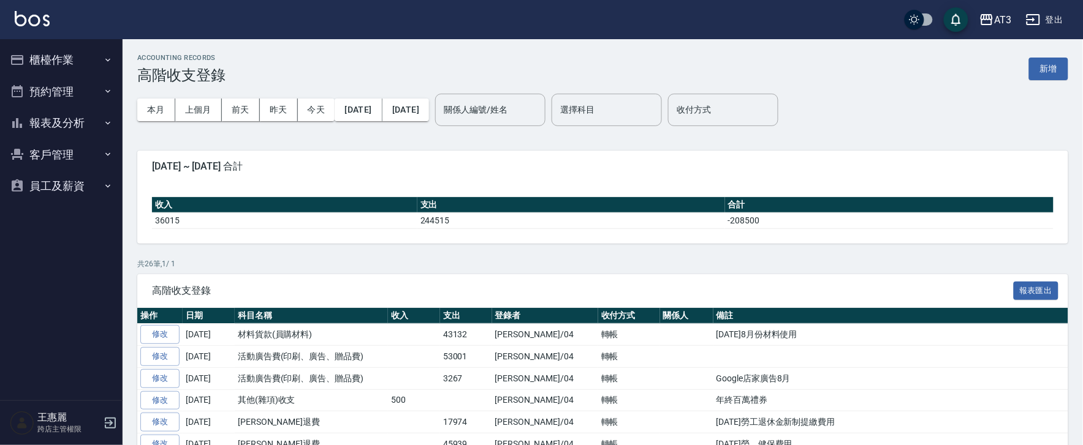
click at [93, 62] on button "櫃檯作業" at bounding box center [61, 60] width 113 height 32
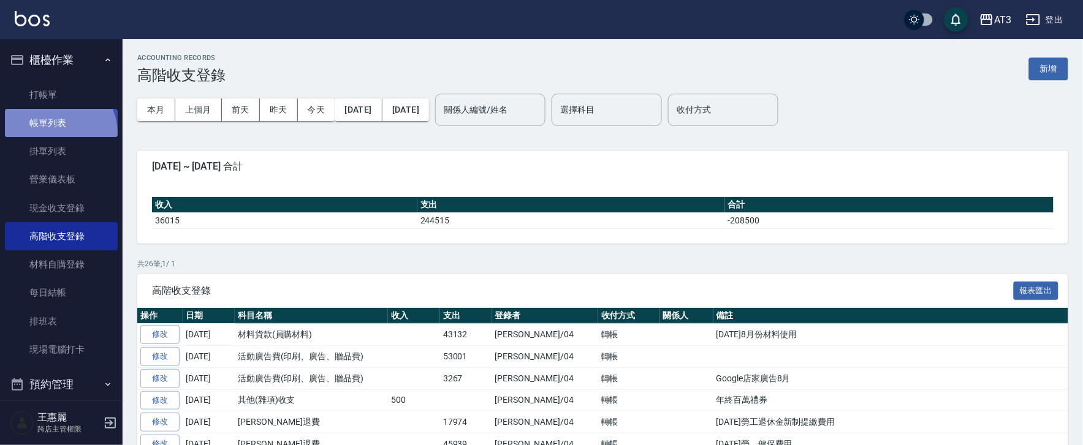
click at [56, 134] on link "帳單列表" at bounding box center [61, 123] width 113 height 28
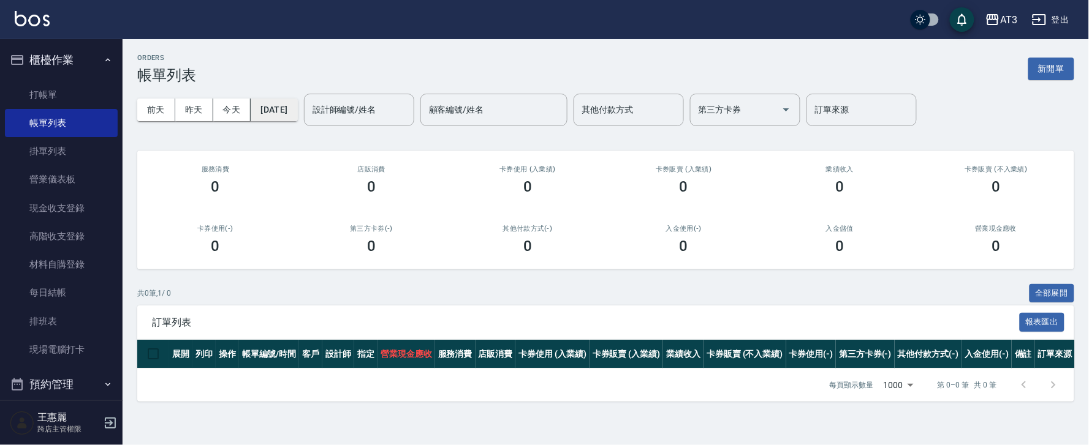
click at [267, 105] on button "[DATE]" at bounding box center [274, 110] width 47 height 23
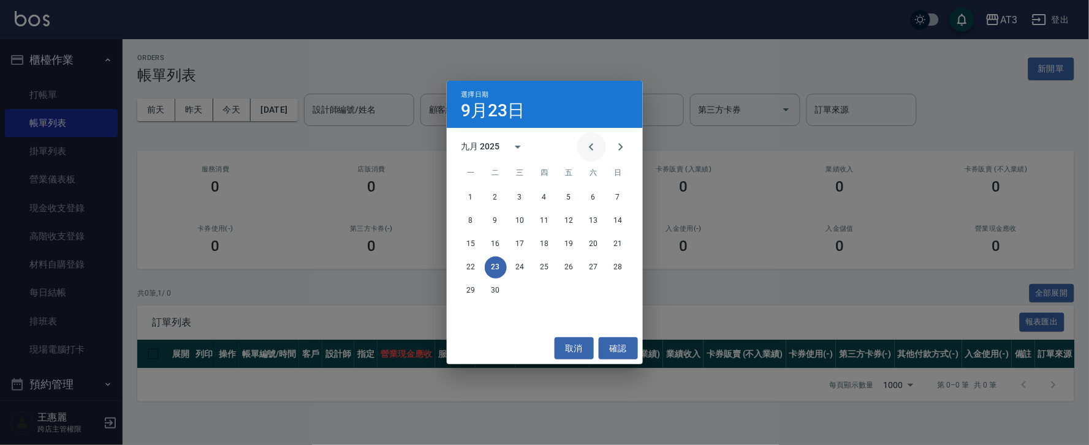
click at [533, 146] on icon "Previous month" at bounding box center [591, 147] width 15 height 15
click at [533, 249] on button "14" at bounding box center [545, 244] width 22 height 22
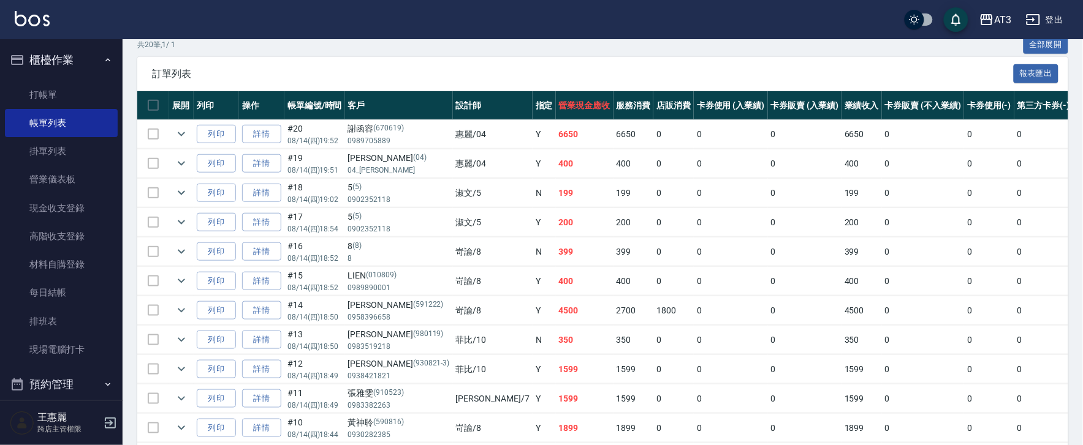
scroll to position [272, 0]
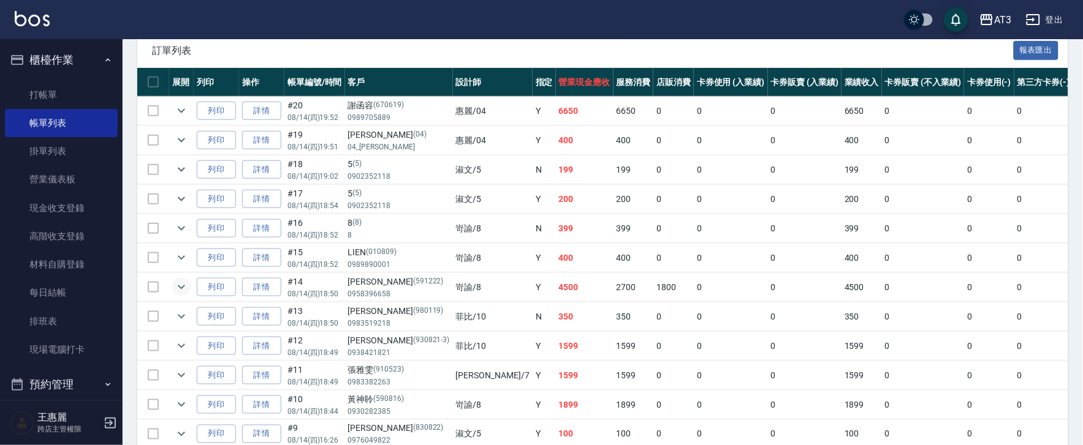
click at [178, 285] on icon "expand row" at bounding box center [181, 287] width 15 height 15
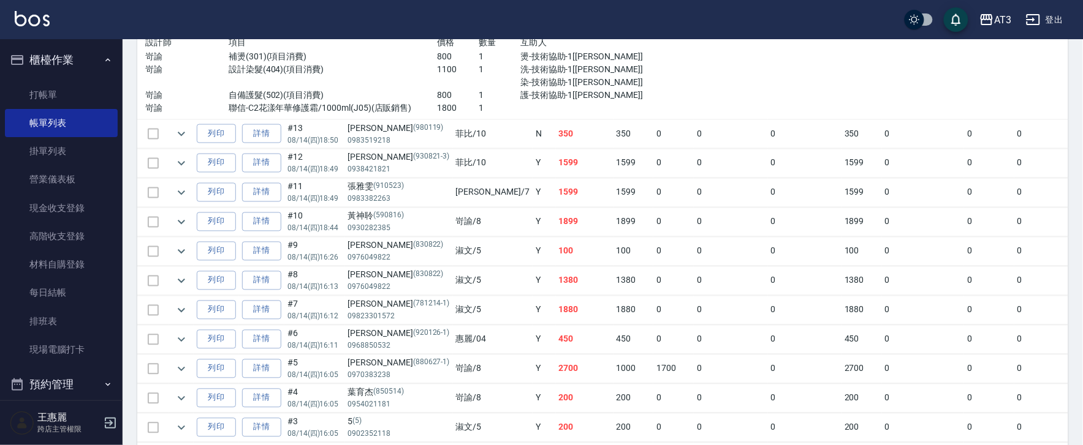
scroll to position [613, 0]
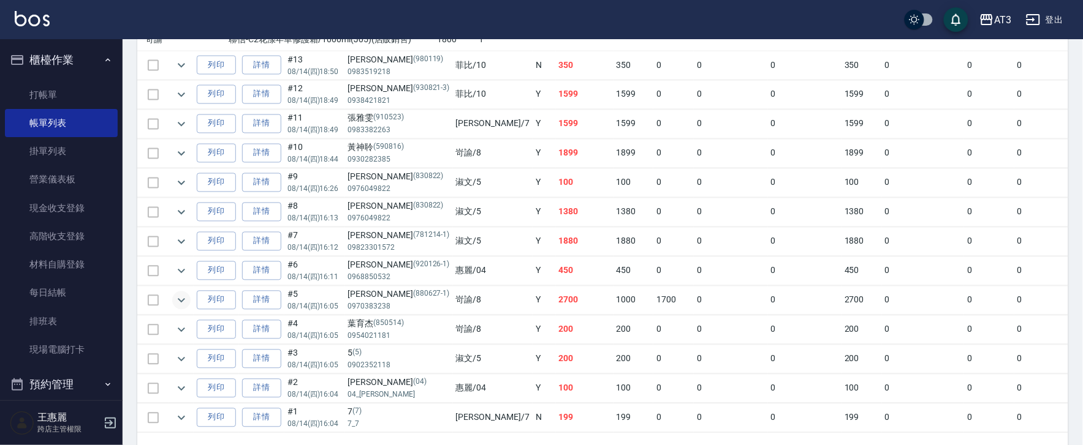
click at [174, 301] on icon "expand row" at bounding box center [181, 300] width 15 height 15
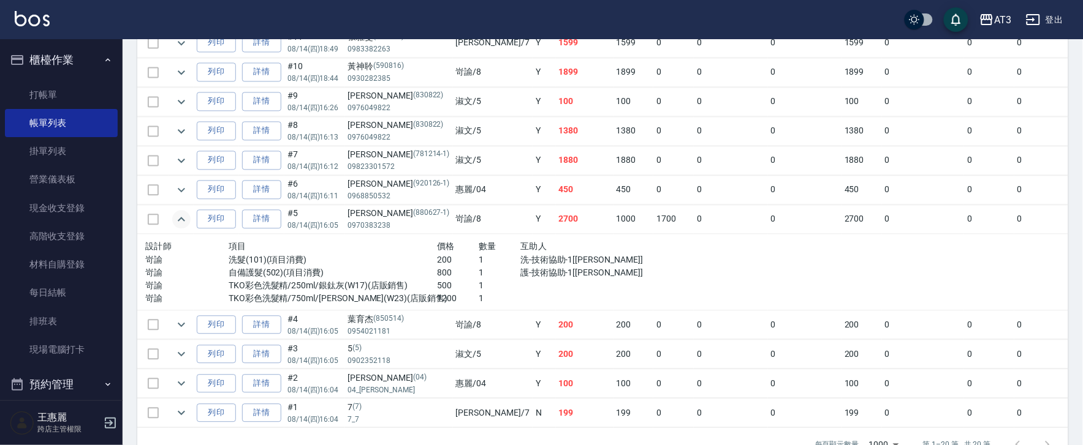
scroll to position [738, 0]
